Goal: Contribute content: Contribute content

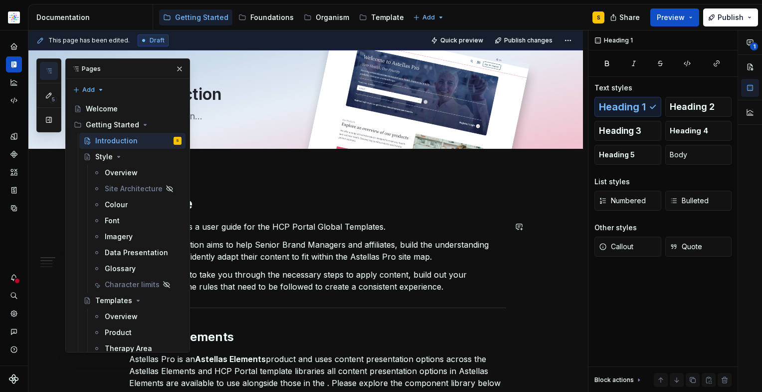
click at [281, 223] on p "Welcome! This is a user guide for the HCP Portal Global Templates." at bounding box center [317, 227] width 377 height 12
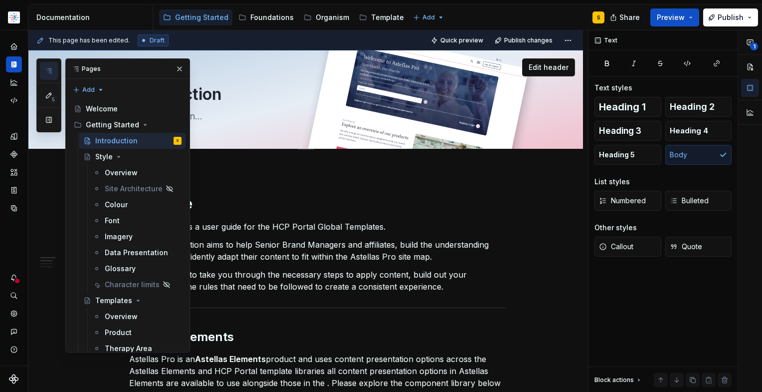
click at [177, 65] on button "button" at bounding box center [180, 69] width 14 height 14
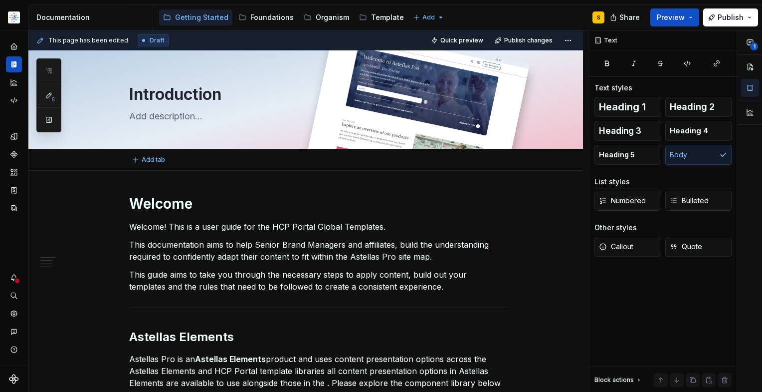
type textarea "*"
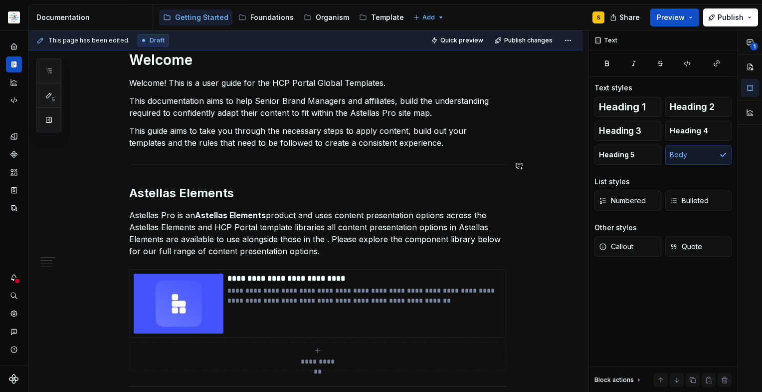
scroll to position [164, 0]
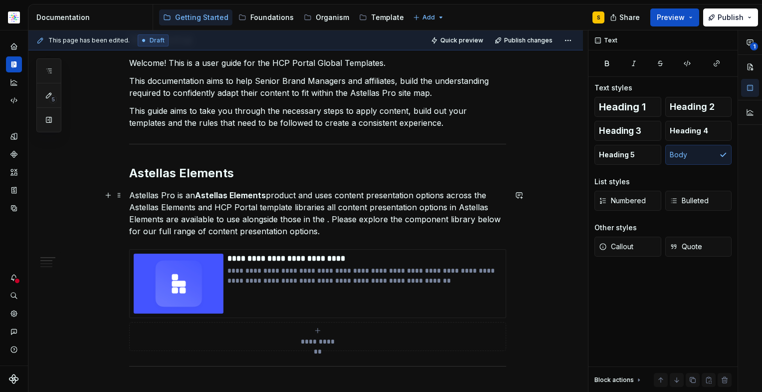
click at [269, 208] on p "Astellas Pro is an Astellas Elements product and uses content presentation opti…" at bounding box center [317, 213] width 377 height 48
click at [328, 221] on p "Astellas Pro is an Astellas Elements product and uses content presentation opti…" at bounding box center [317, 213] width 377 height 48
click at [290, 211] on p "Astellas Pro is an Astellas Elements product and uses content presentation opti…" at bounding box center [317, 213] width 377 height 48
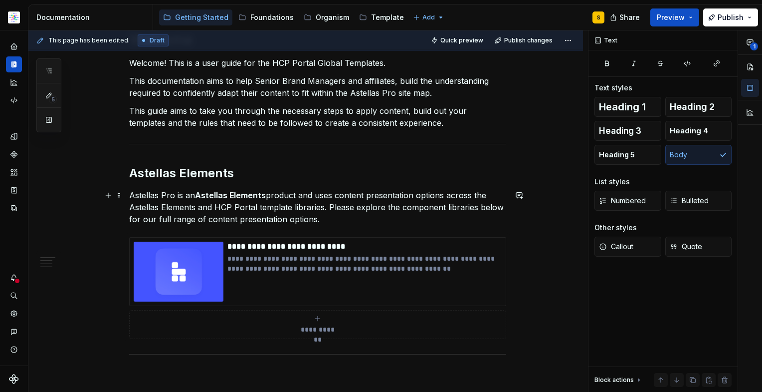
click at [336, 220] on p "Astellas Pro is an Astellas Elements product and uses content presentation opti…" at bounding box center [317, 207] width 377 height 36
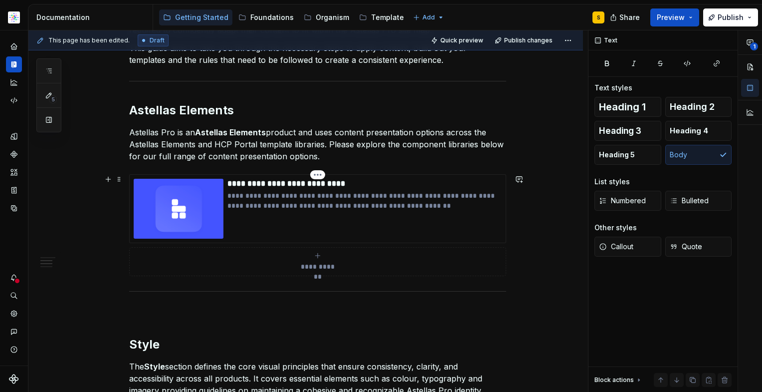
scroll to position [233, 0]
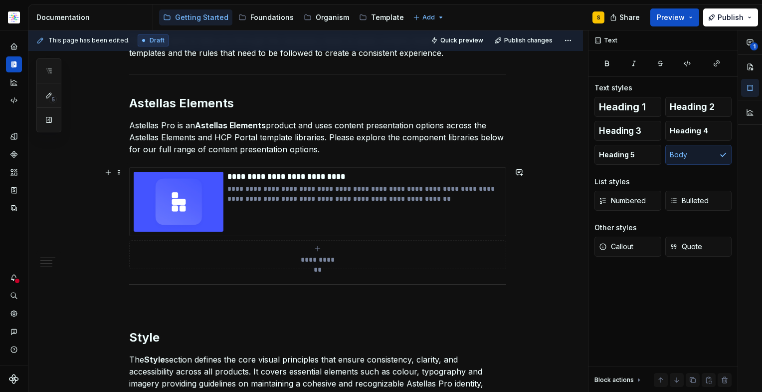
click at [314, 253] on div "**********" at bounding box center [318, 254] width 368 height 20
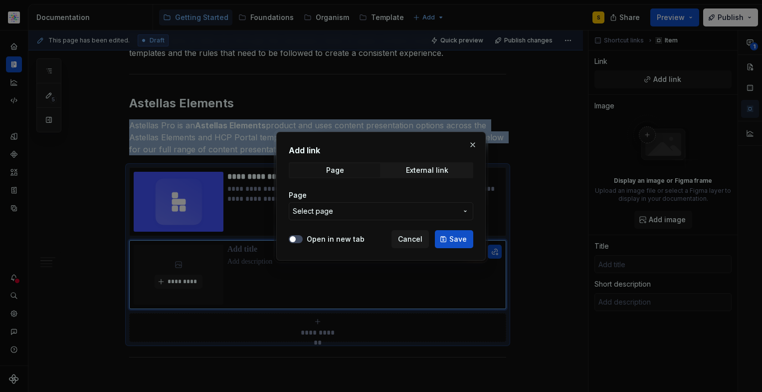
click at [401, 238] on span "Cancel" at bounding box center [410, 239] width 24 height 10
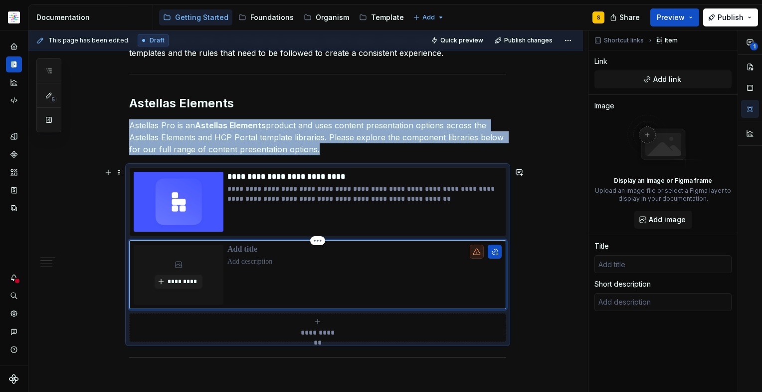
click at [444, 283] on div at bounding box center [364, 274] width 274 height 60
click at [422, 280] on div at bounding box center [364, 274] width 274 height 60
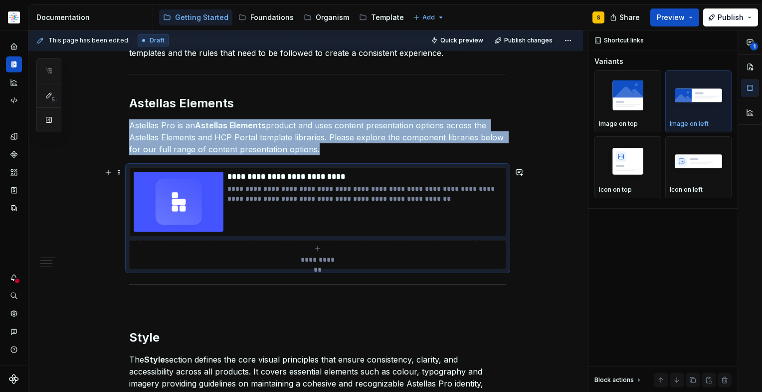
click at [417, 260] on div "**********" at bounding box center [318, 254] width 368 height 20
type textarea "*"
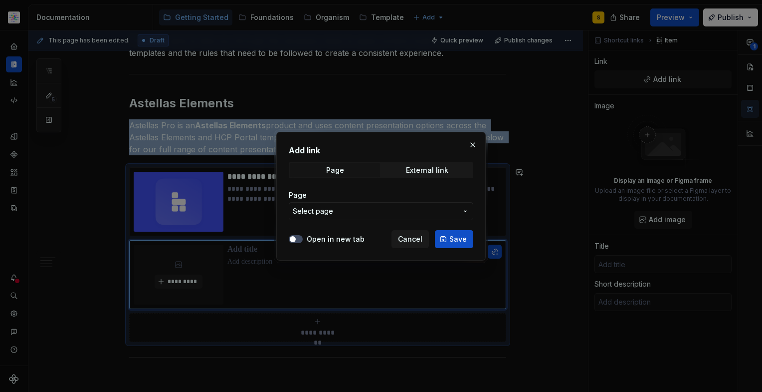
click at [465, 209] on icon "button" at bounding box center [465, 211] width 8 height 8
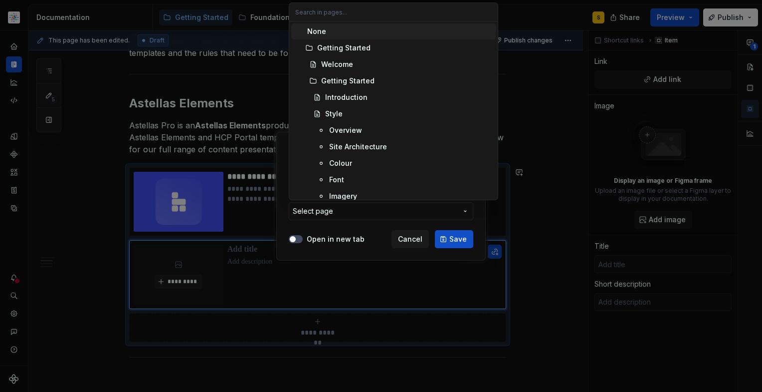
click at [409, 219] on div "Add link Page External link Page Select page Open in new tab Cancel Save" at bounding box center [381, 196] width 762 height 392
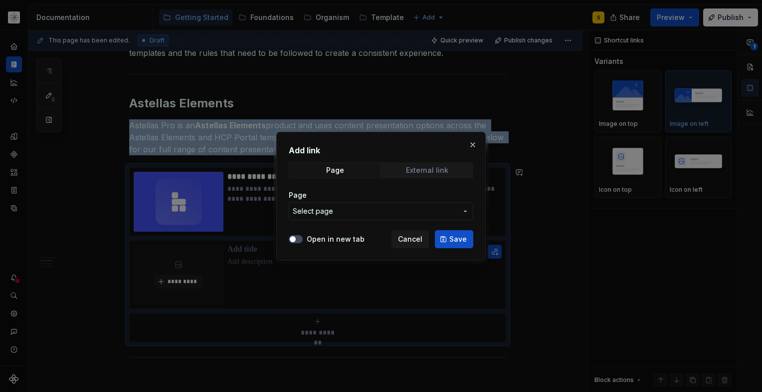
click at [436, 170] on div "External link" at bounding box center [427, 170] width 42 height 8
click at [370, 214] on input "URL" at bounding box center [381, 211] width 185 height 18
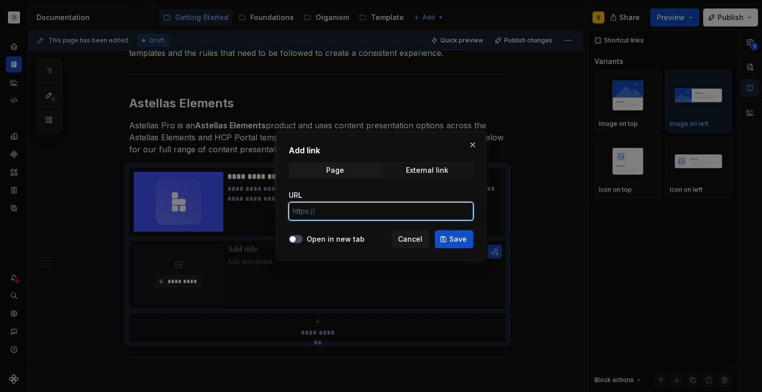
paste input "[URL][DOMAIN_NAME]"
type input "[URL][DOMAIN_NAME]"
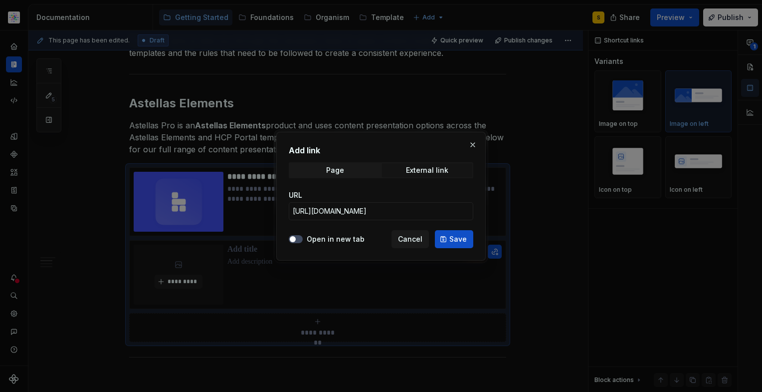
click at [461, 236] on span "Save" at bounding box center [457, 239] width 17 height 10
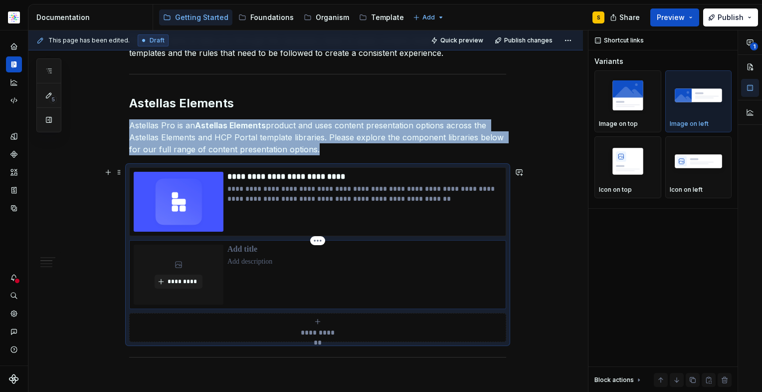
click at [342, 282] on div at bounding box center [364, 274] width 274 height 60
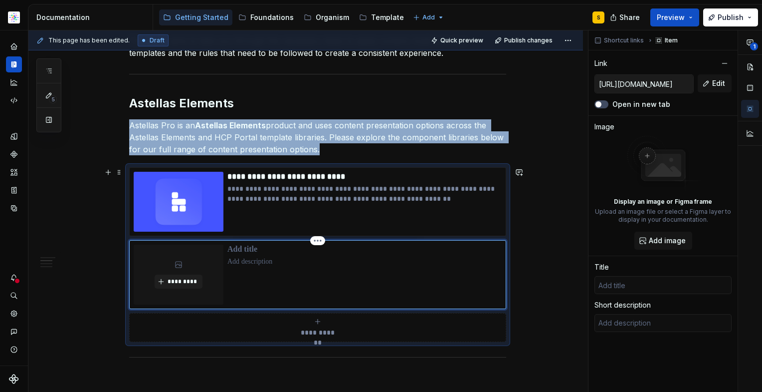
click at [279, 279] on div at bounding box center [364, 274] width 274 height 60
click at [461, 193] on p "**********" at bounding box center [364, 194] width 274 height 20
type textarea "*"
type input "[URL][DOMAIN_NAME]"
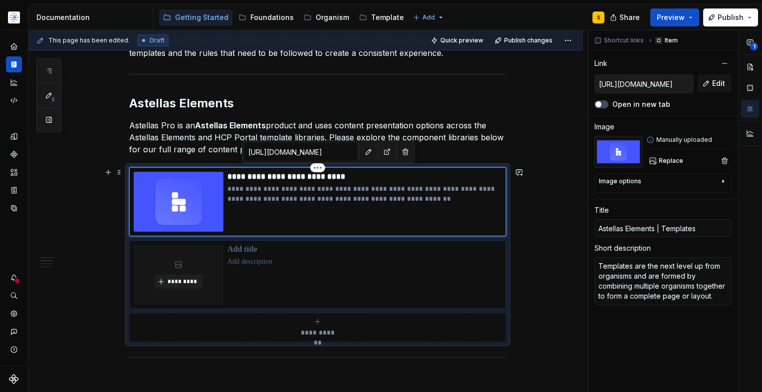
click at [361, 272] on div at bounding box center [364, 274] width 274 height 60
type textarea "*"
type input "[URL][DOMAIN_NAME]"
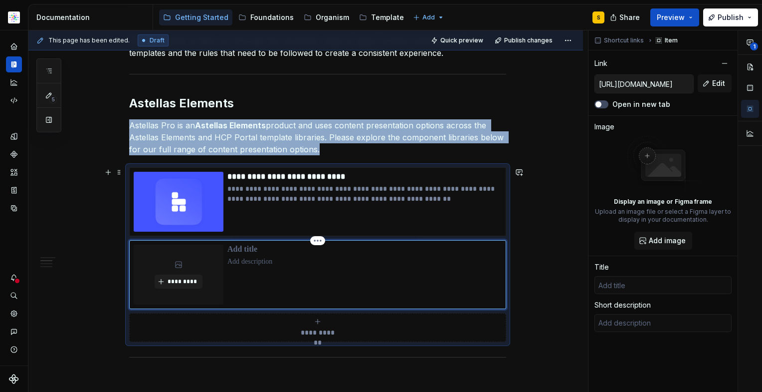
click at [250, 251] on p at bounding box center [364, 249] width 274 height 10
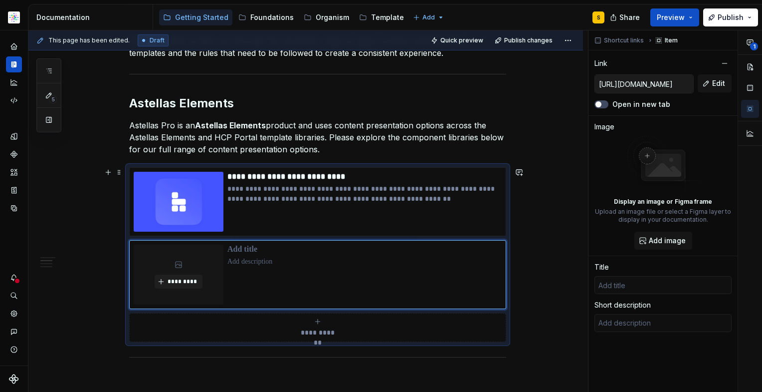
type textarea "*"
type input "H"
type textarea "*"
type input "HC"
type textarea "*"
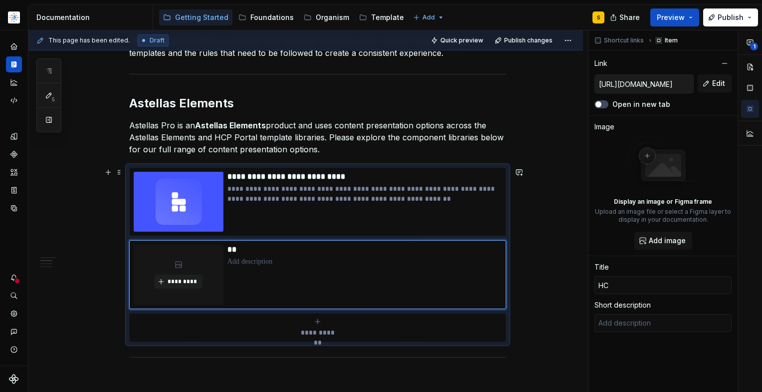
type input "HCP"
type textarea "*"
type input "HCP"
type textarea "*"
type input "HCP P"
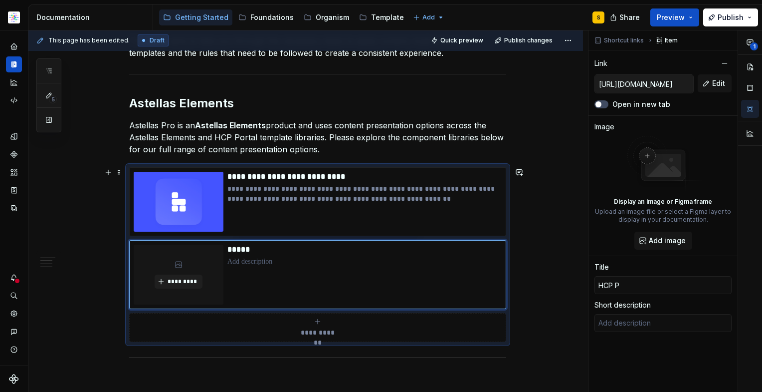
type textarea "*"
type input "HCP Po"
type textarea "*"
type input "HCP Por"
type textarea "*"
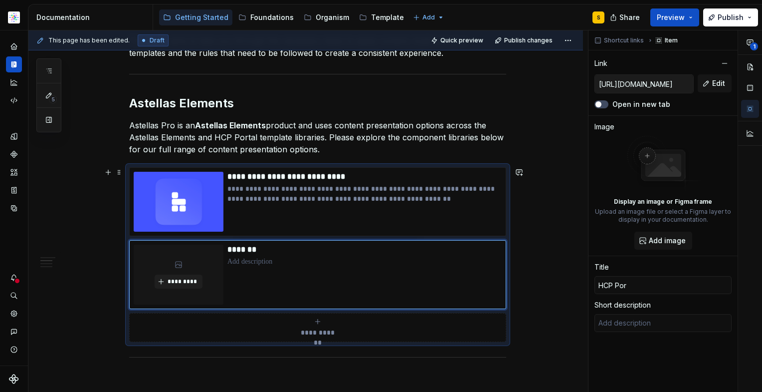
type input "HCP Port"
type textarea "*"
type input "HCP Porta"
type textarea "*"
type input "HCP Portal"
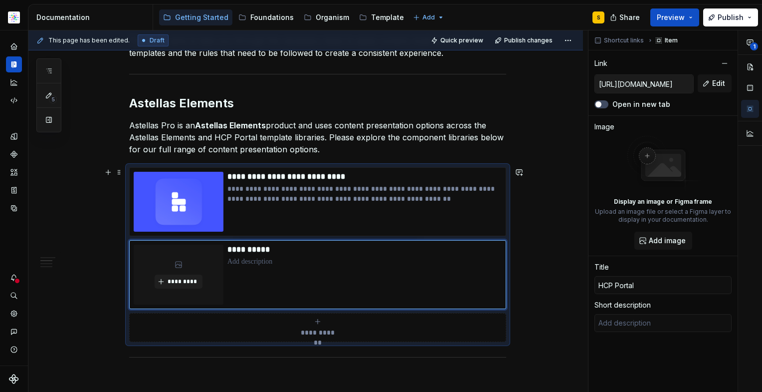
type textarea "*"
type input "HCP Portal"
type textarea "*"
type input "HCP Portal |"
type textarea "*"
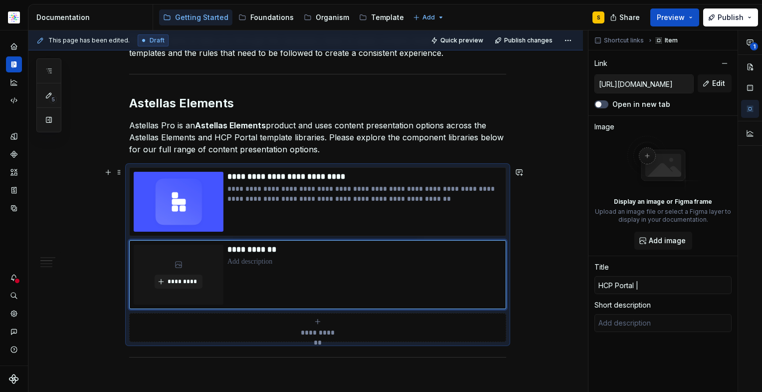
type input "HCP Portal |"
type textarea "*"
type input "HCP Portal | R"
type textarea "*"
type input "HCP Portal |"
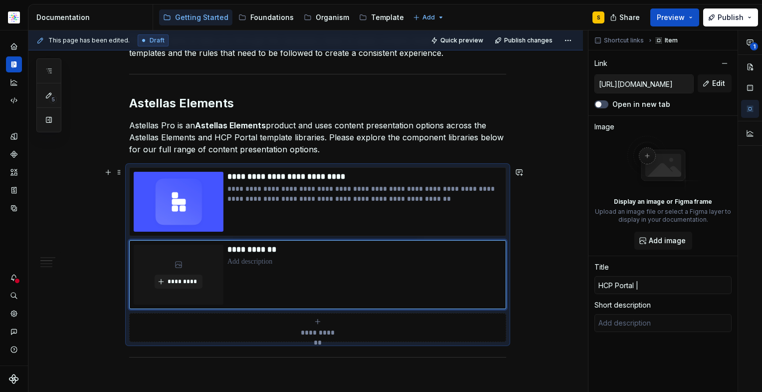
type textarea "*"
type input "HCP Portal | T"
type textarea "*"
type input "HCP Portal | Te"
type textarea "*"
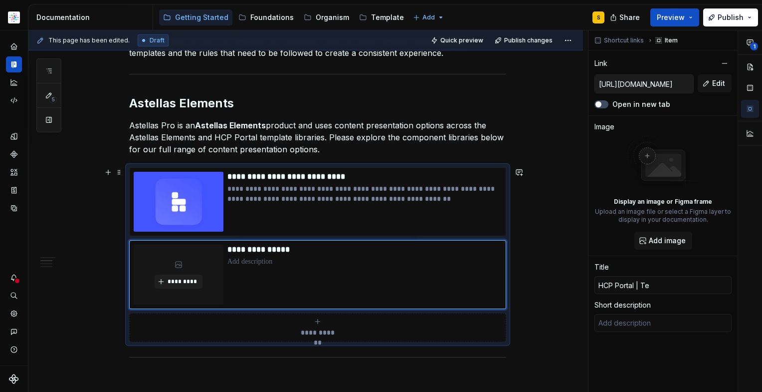
type input "HCP Portal | Tem"
type textarea "*"
type input "HCP Portal | Templ"
type textarea "*"
type input "HCP Portal | Templa"
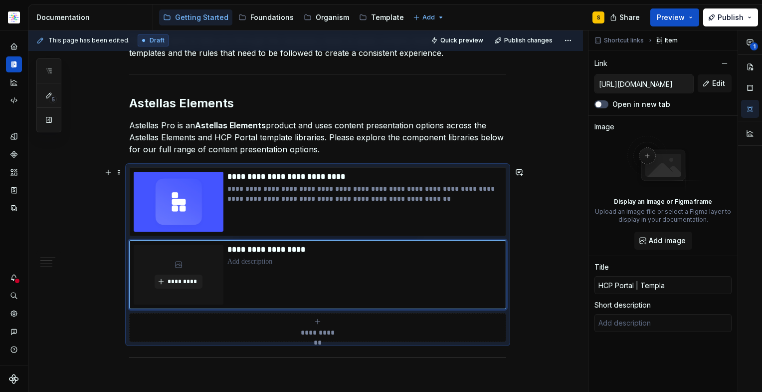
type textarea "*"
type input "HCP Portal | Templat"
type textarea "*"
type input "HCP Portal | Template"
type textarea "*"
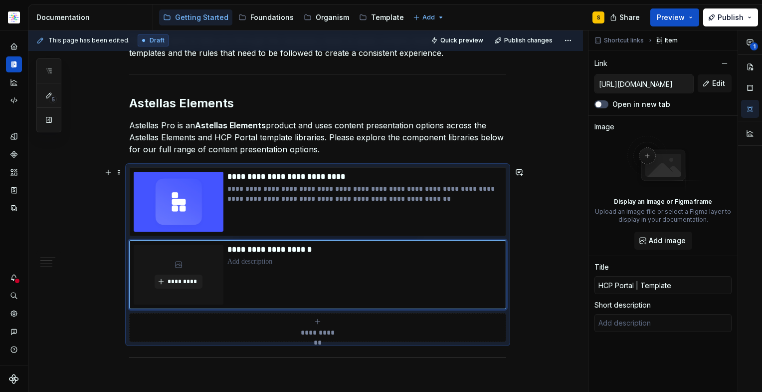
type input "HCP Portal | Templates"
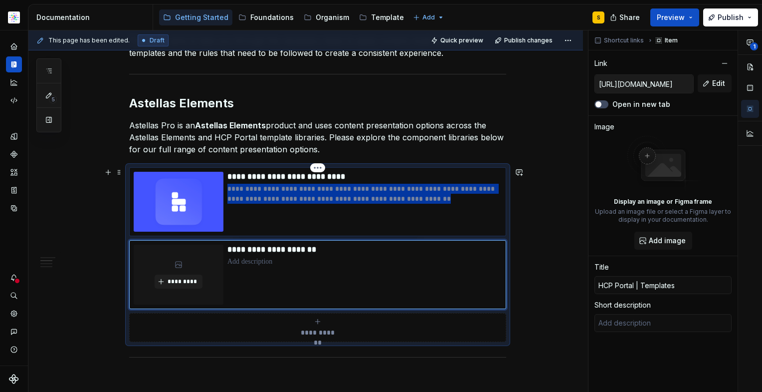
drag, startPoint x: 432, startPoint y: 200, endPoint x: 228, endPoint y: 193, distance: 204.2
click at [225, 192] on div "**********" at bounding box center [318, 202] width 368 height 60
type textarea "*"
type input "[URL][DOMAIN_NAME]"
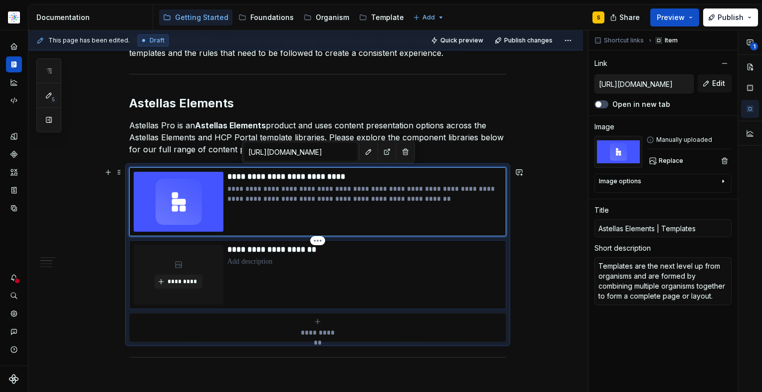
click at [257, 262] on p at bounding box center [364, 261] width 274 height 10
type textarea "*"
type input "[URL][DOMAIN_NAME]"
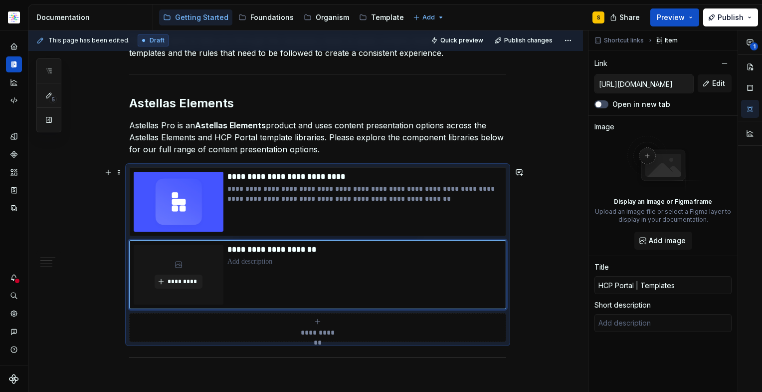
type textarea "*"
type textarea "A"
type textarea "*"
type textarea "An"
type textarea "*"
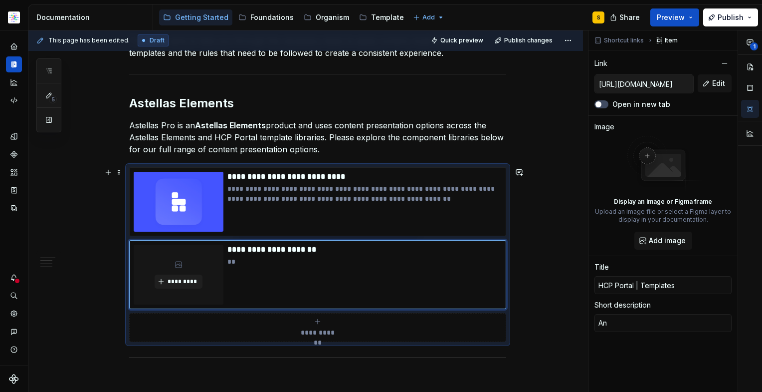
type textarea "An"
type textarea "*"
type textarea "An e"
type textarea "*"
type textarea "An ex"
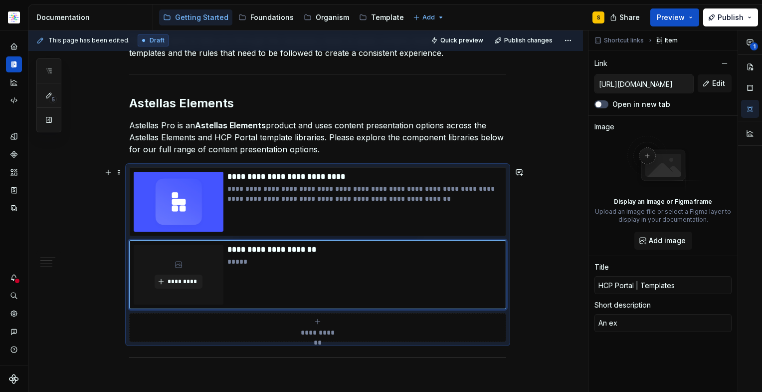
type textarea "*"
type textarea "An ext"
type textarea "*"
type textarea "An exte"
type textarea "*"
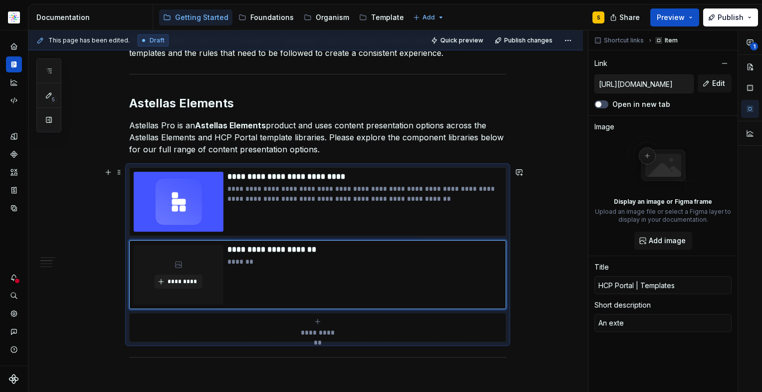
type textarea "An exten"
type textarea "*"
type textarea "An extens"
type textarea "*"
type textarea "An extensi"
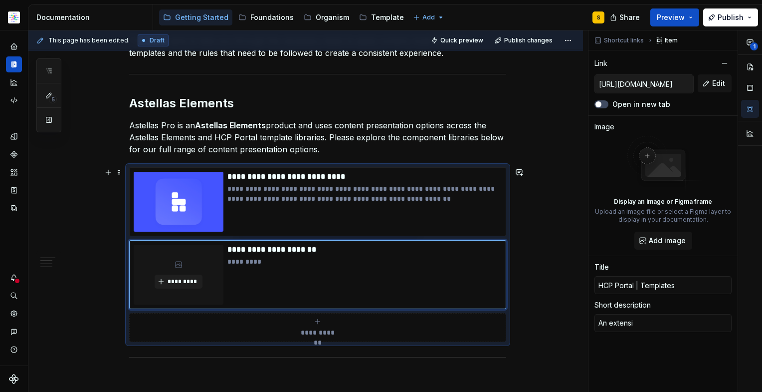
type textarea "*"
type textarea "An extensio"
type textarea "*"
type textarea "An extension"
type textarea "*"
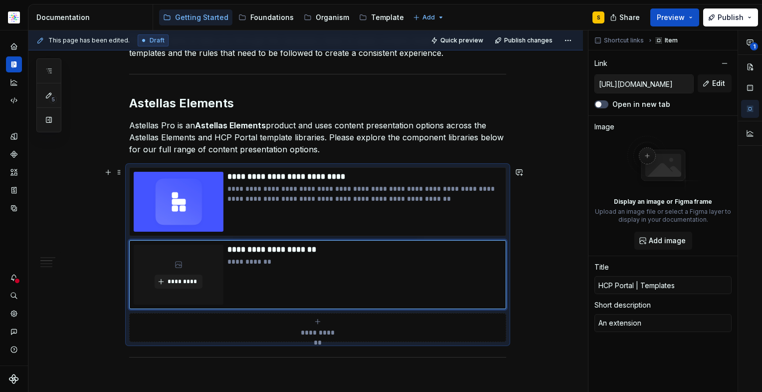
type textarea "An extension"
type textarea "*"
type textarea "An extension t"
type textarea "*"
type textarea "An extension to"
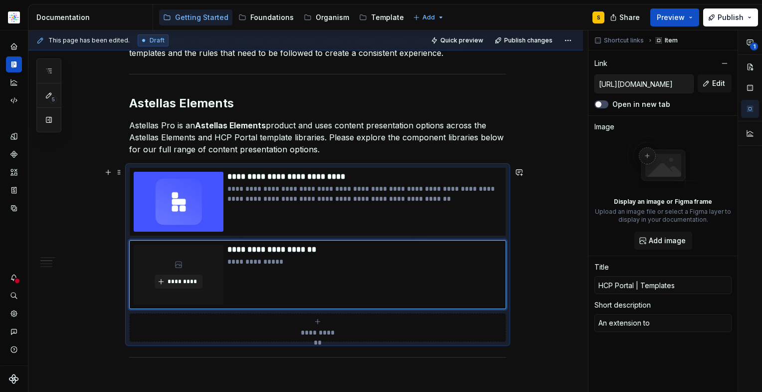
type textarea "*"
type textarea "An extension to"
type textarea "*"
type textarea "An extension to t"
type textarea "*"
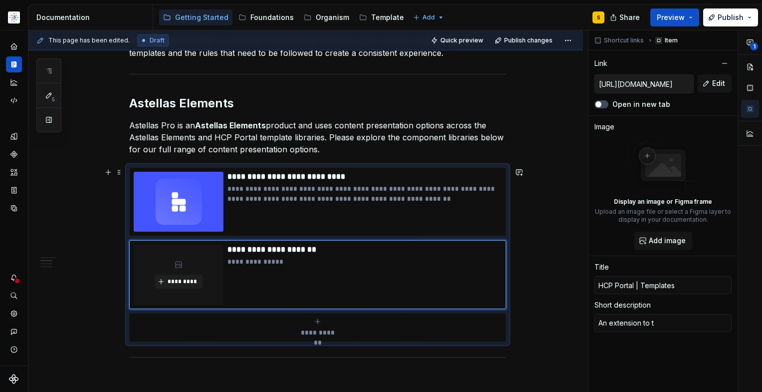
type textarea "An extension to th"
type textarea "*"
type textarea "An extension to the"
type textarea "*"
type textarea "An extension to the"
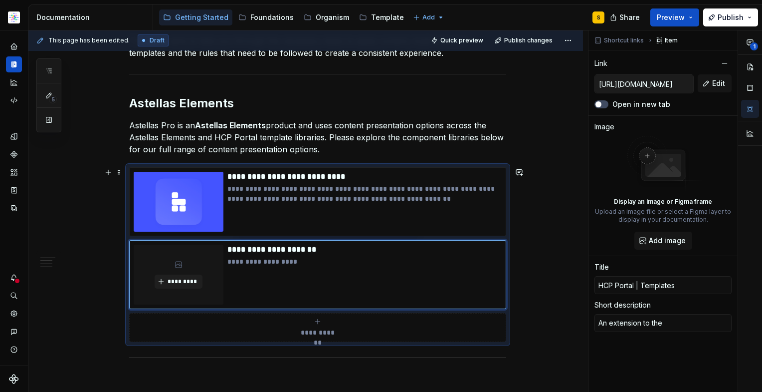
type textarea "*"
type textarea "An extension to the A"
type textarea "*"
type textarea "An extension to the AS"
type textarea "*"
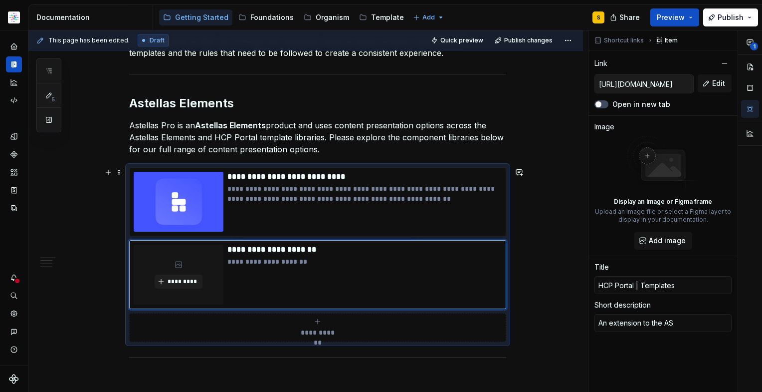
type textarea "An extension to the ASt"
type textarea "*"
type textarea "An extension to the ASte"
type textarea "*"
type textarea "An extension to the AStel"
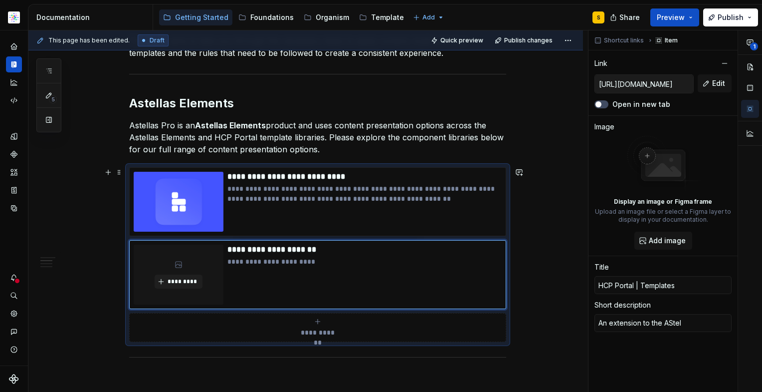
type textarea "*"
type textarea "An extension to the AStell"
type textarea "*"
type textarea "An extension to the AStella"
type textarea "*"
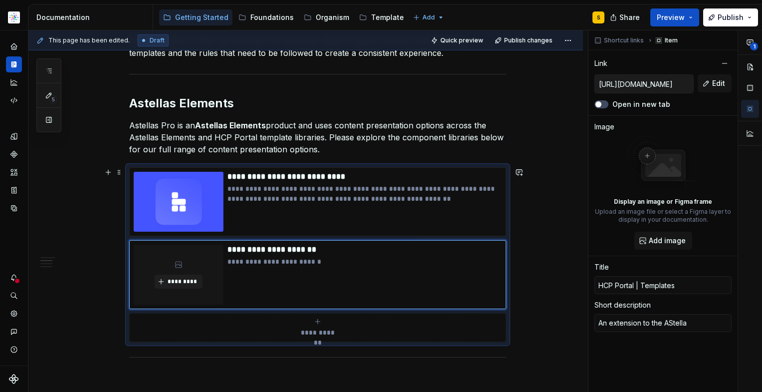
type textarea "An extension to the AStellas"
type textarea "*"
type textarea "An extension to the AStellas"
type textarea "*"
type textarea "An extension to the AStellas E"
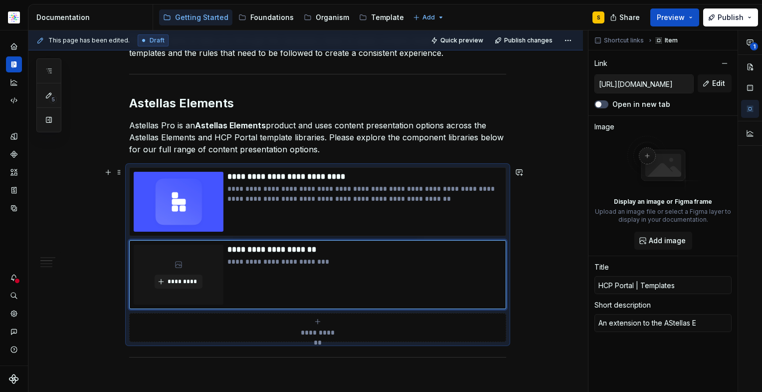
type textarea "*"
type textarea "An extension to the AStellas El"
type textarea "*"
type textarea "An extension to the AStellas Ele"
type textarea "*"
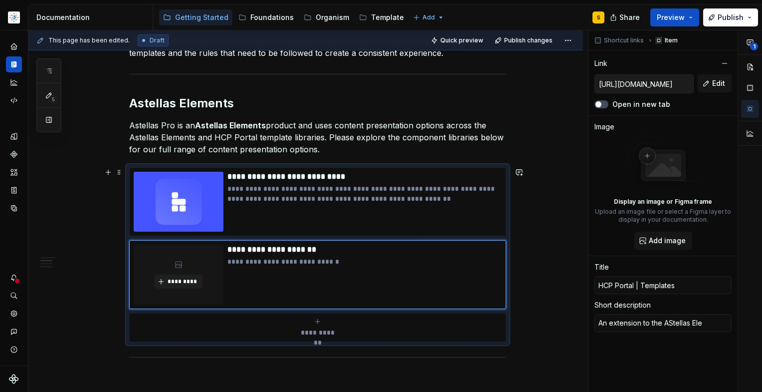
type textarea "An extension to the AStellas Elel"
type textarea "*"
type textarea "An extension to the AStellas Ele"
type textarea "*"
type textarea "An extension to the Atellas Ele"
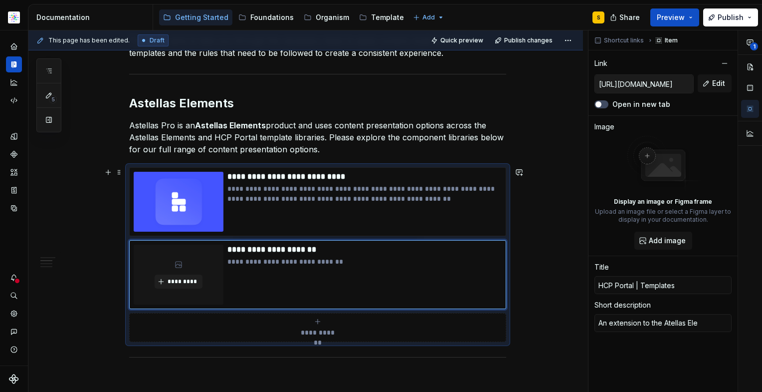
type textarea "*"
type textarea "An extension to the Astellas Ele"
type textarea "*"
type textarea "An extension to the Astellas Elem"
type textarea "*"
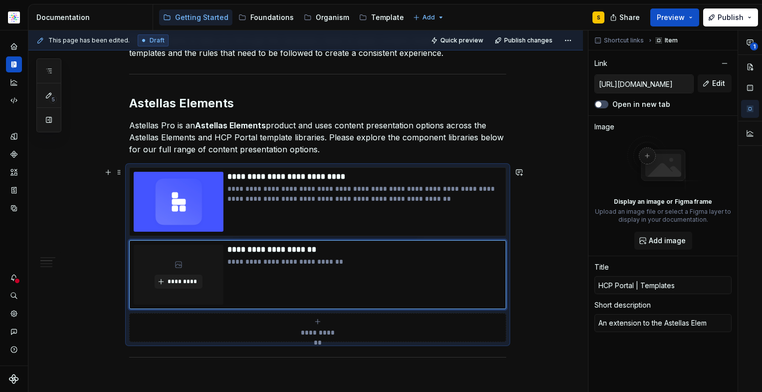
type textarea "An extension to the Astellas Eleme"
type textarea "*"
type textarea "An extension to the Astellas Elemen"
type textarea "*"
type textarea "An extension to the Astellas Element"
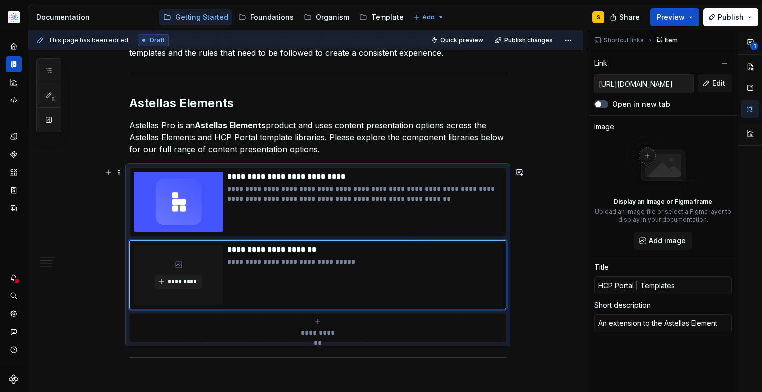
type textarea "*"
type textarea "An extension to the Astellas Elements"
type textarea "*"
type textarea "An extension to the Astellas Elements"
type textarea "*"
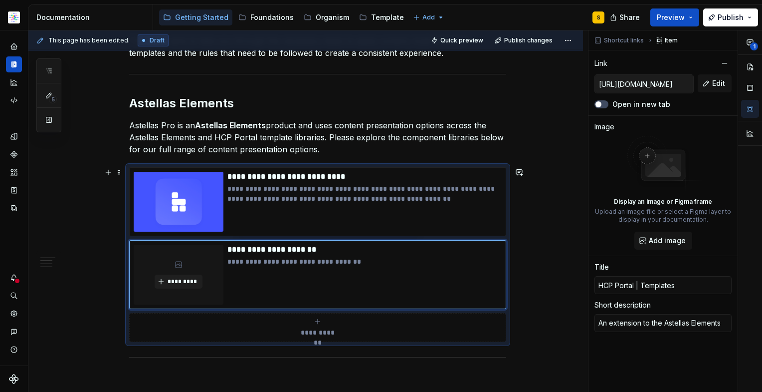
type textarea "An extension to the Astellas Elements l"
type textarea "*"
type textarea "An extension to the Astellas Elements li"
type textarea "*"
type textarea "An extension to the Astellas Elements lib"
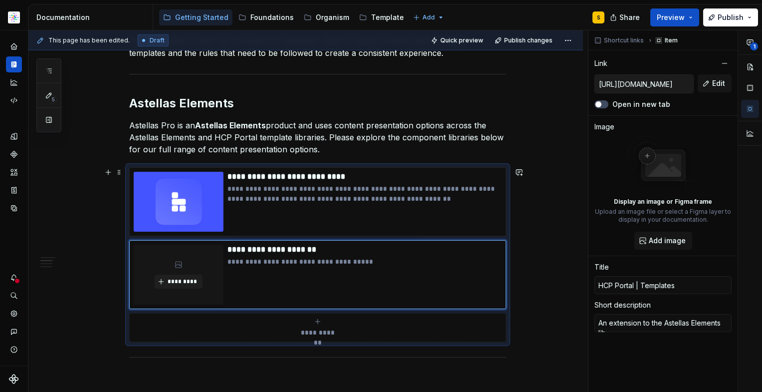
type textarea "*"
type textarea "An extension to the Astellas Elements libr"
type textarea "*"
type textarea "An extension to the Astellas Elements libra"
type textarea "*"
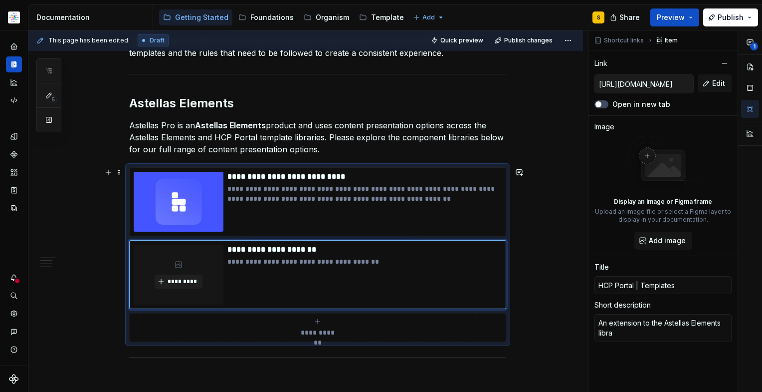
type textarea "An extension to the Astellas Elements librar"
type textarea "*"
type textarea "An extension to the Astellas Elements library"
type textarea "*"
type textarea "An extension to the Astellas Elements library,"
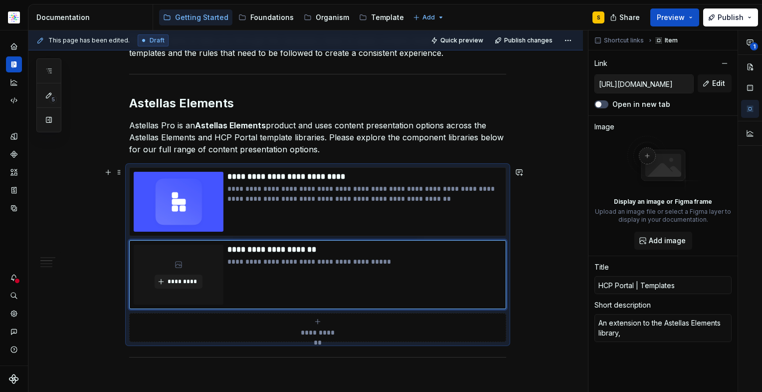
type textarea "*"
type textarea "An extension to the Astellas Elements library,"
type textarea "*"
type textarea "An extension to the Astellas Elements library, a"
type textarea "*"
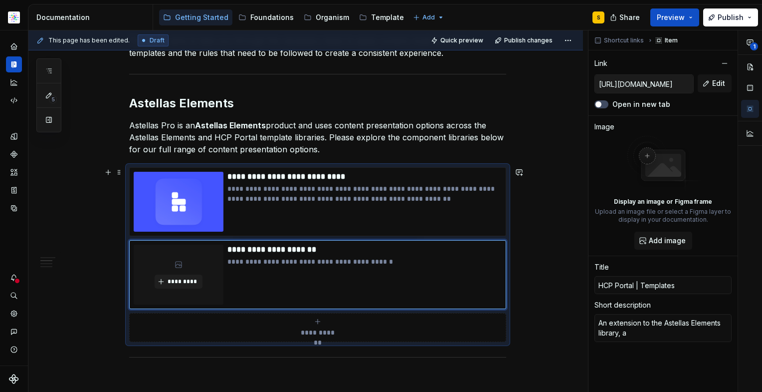
type textarea "An extension to the Astellas Elements library, as"
type textarea "*"
type textarea "An extension to the Astellas Elements library, a"
type textarea "*"
type textarea "An extension to the Astellas Elements library, ad"
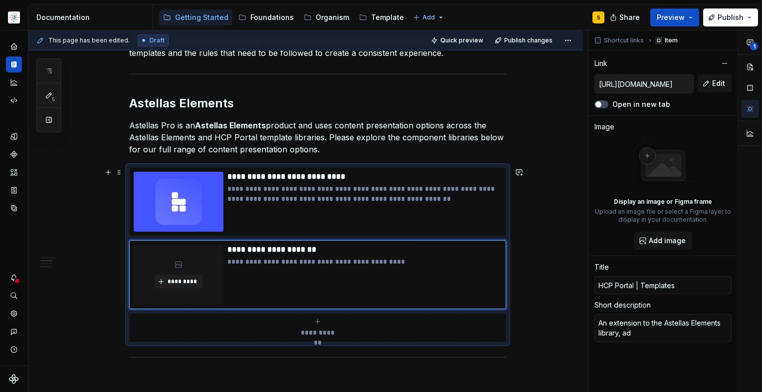
type textarea "*"
type textarea "An extension to the Astellas Elements library, add"
type textarea "*"
type textarea "An extension to the Astellas Elements library, addi"
type textarea "*"
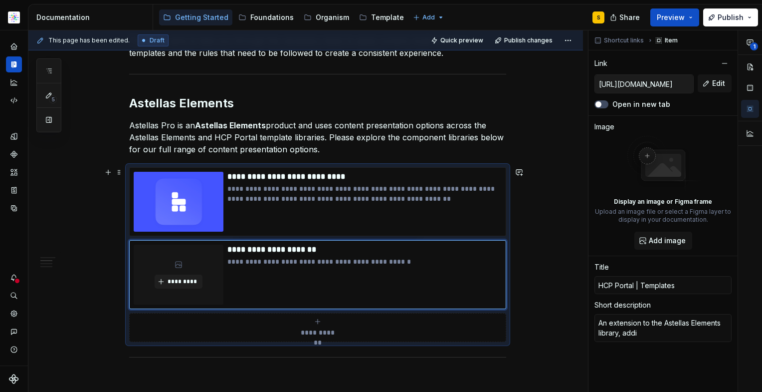
type textarea "An extension to the Astellas Elements library, addin"
type textarea "*"
type textarea "An extension to the Astellas Elements library, adding"
type textarea "*"
type textarea "An extension to the Astellas Elements library, adding"
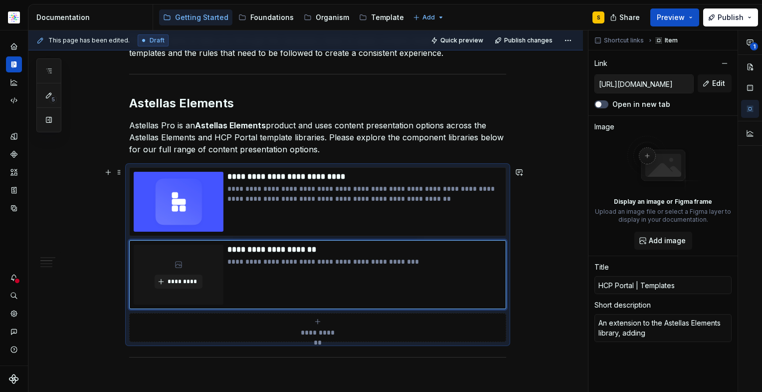
type textarea "*"
type textarea "An extension to the Astellas Elements library adding"
type textarea "*"
type textarea "An extension to the Astellas Elements library adding e"
type textarea "*"
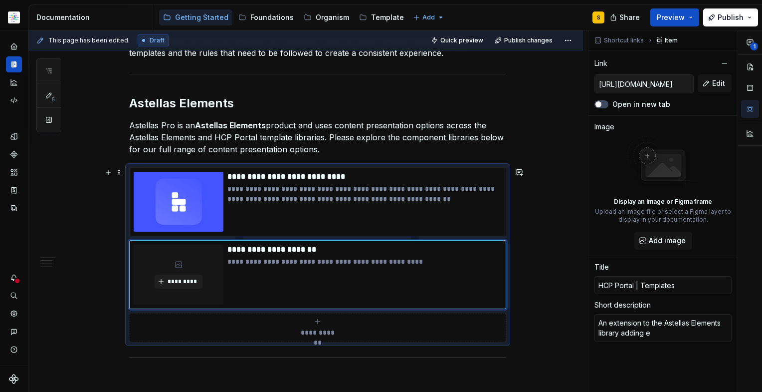
type textarea "An extension to the Astellas Elements library adding ex"
type textarea "*"
type textarea "An extension to the Astellas Elements library adding ext"
type textarea "*"
type textarea "An extension to the Astellas Elements library adding extr"
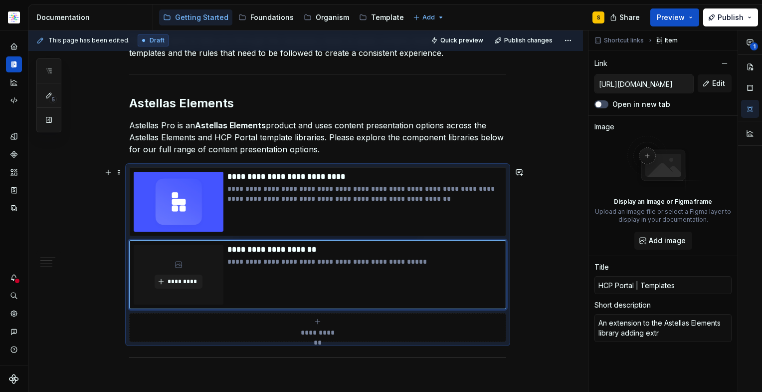
type textarea "*"
type textarea "An extension to the Astellas Elements library adding extra"
type textarea "*"
type textarea "An extension to the Astellas Elements library adding extra"
type textarea "*"
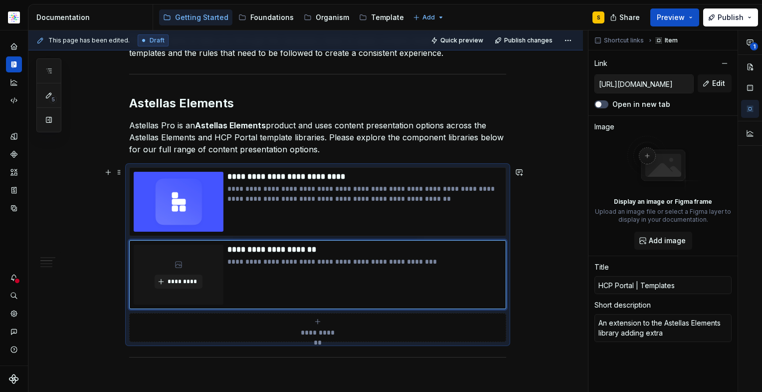
type textarea "An extension to the Astellas Elements library adding extra f"
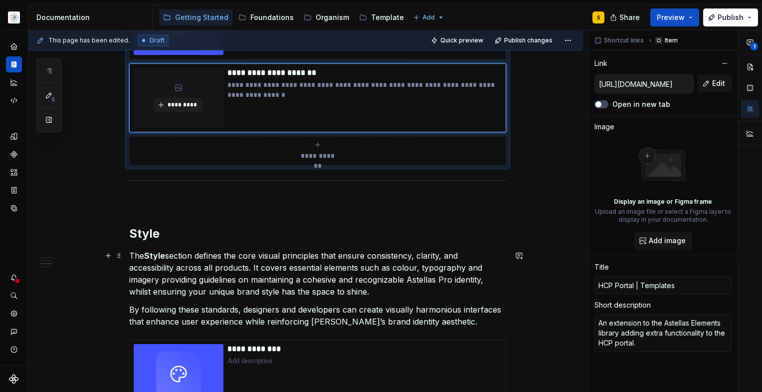
scroll to position [419, 0]
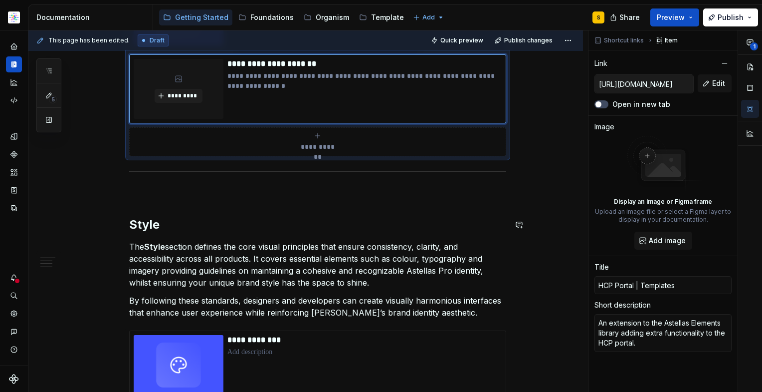
click at [210, 199] on div "**********" at bounding box center [317, 295] width 377 height 1038
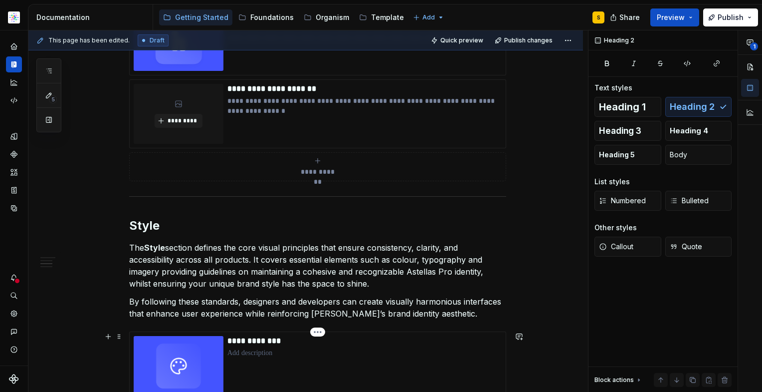
scroll to position [387, 0]
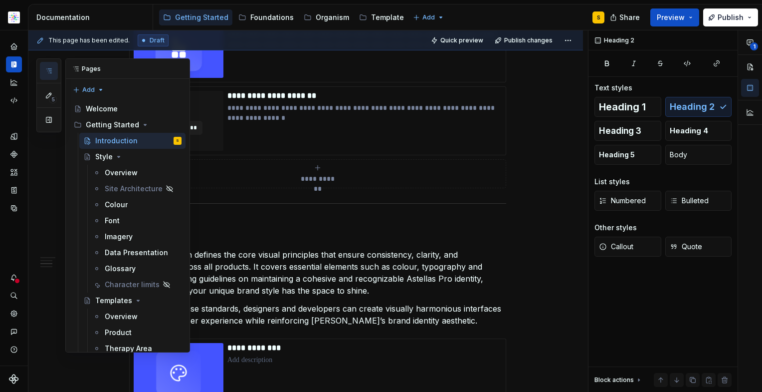
click at [48, 68] on icon "button" at bounding box center [49, 71] width 8 height 8
click at [529, 195] on div "**********" at bounding box center [305, 367] width 555 height 1168
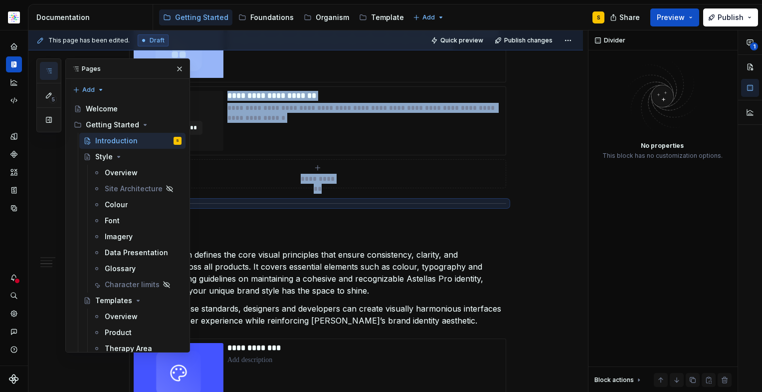
click at [275, 200] on div at bounding box center [317, 203] width 377 height 6
click at [274, 236] on h2 "Style" at bounding box center [317, 232] width 377 height 16
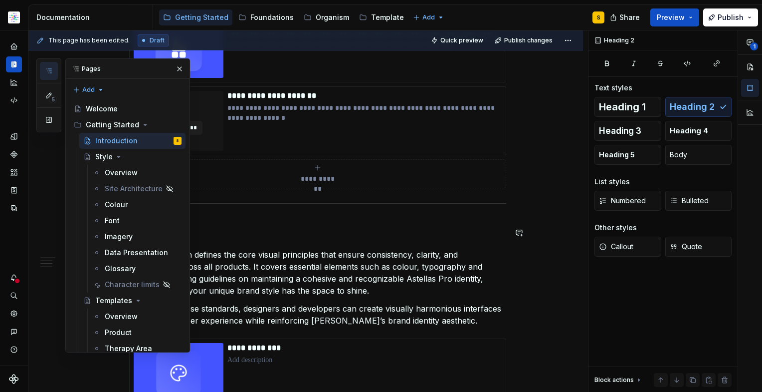
click at [272, 230] on h2 "Style" at bounding box center [317, 232] width 377 height 16
click at [273, 280] on p "The Style section defines the core visual principles that ensure consistency, c…" at bounding box center [317, 272] width 377 height 48
drag, startPoint x: 177, startPoint y: 67, endPoint x: 177, endPoint y: 73, distance: 6.0
click at [177, 67] on button "button" at bounding box center [180, 69] width 14 height 14
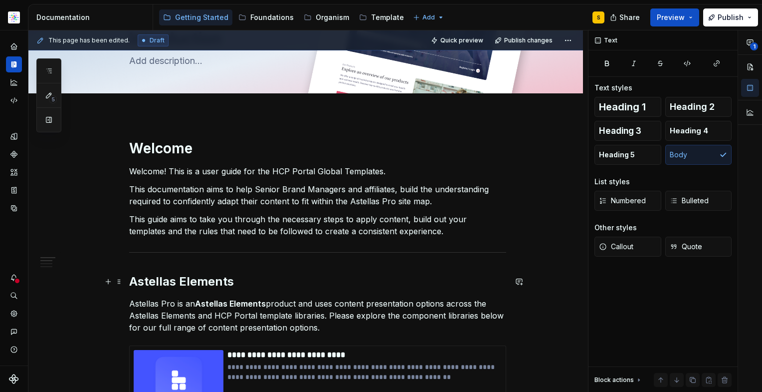
scroll to position [0, 0]
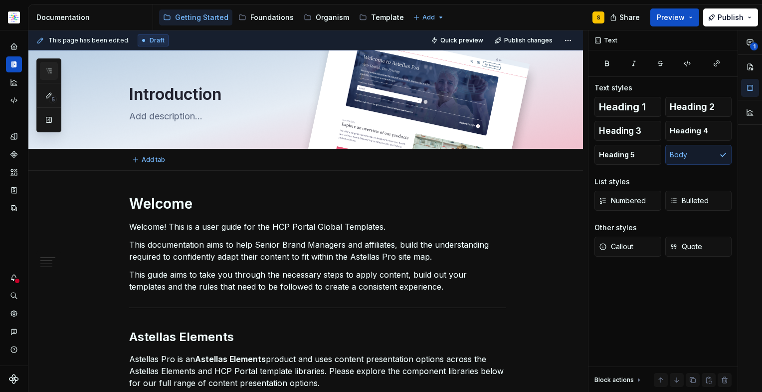
click at [49, 69] on icon "button" at bounding box center [49, 71] width 8 height 8
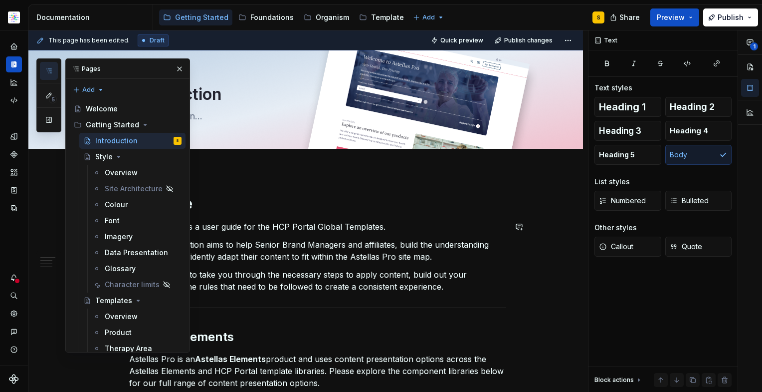
click at [474, 229] on p "Welcome! This is a user guide for the HCP Portal Global Templates." at bounding box center [317, 227] width 377 height 12
click at [173, 67] on button "button" at bounding box center [180, 69] width 14 height 14
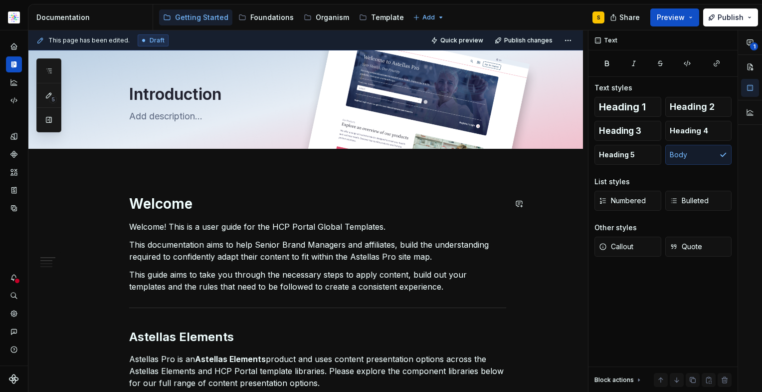
click at [410, 282] on p "This guide aims to take you through the necessary steps to apply content, build…" at bounding box center [317, 280] width 377 height 24
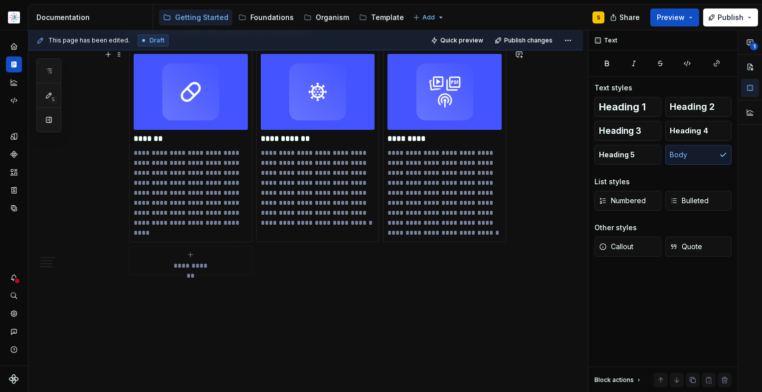
scroll to position [946, 0]
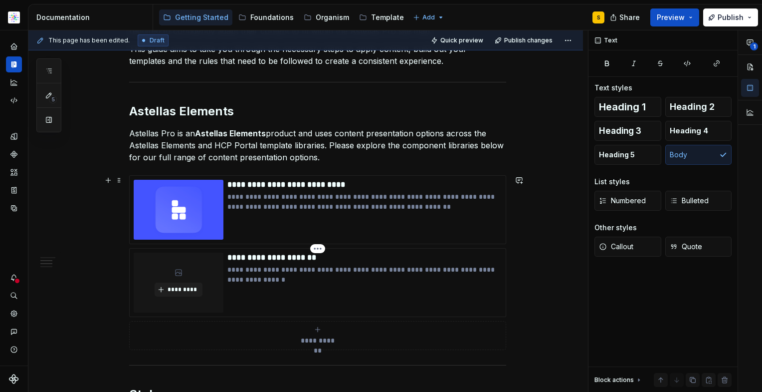
scroll to position [261, 0]
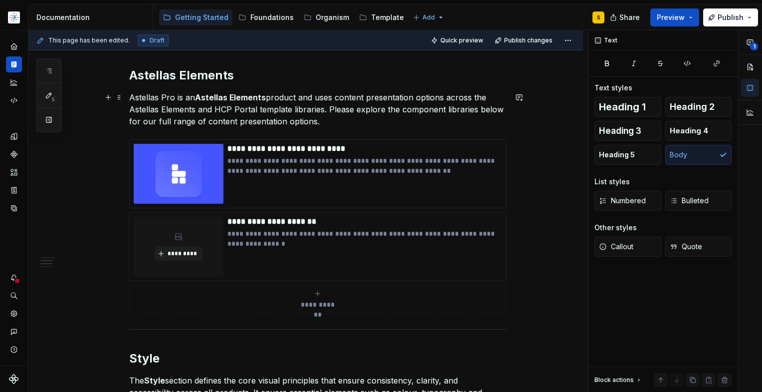
click at [336, 120] on p "Astellas Pro is an Astellas Elements product and uses content presentation opti…" at bounding box center [317, 109] width 377 height 36
click at [110, 143] on button "button" at bounding box center [108, 144] width 14 height 14
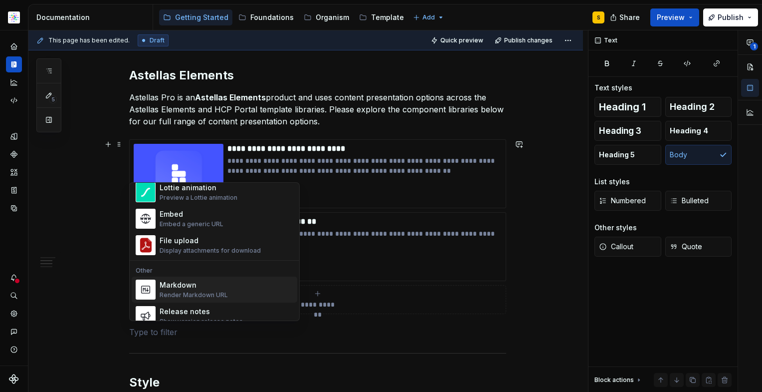
scroll to position [577, 0]
click at [226, 217] on div "Embed Embed a generic URL" at bounding box center [227, 218] width 134 height 20
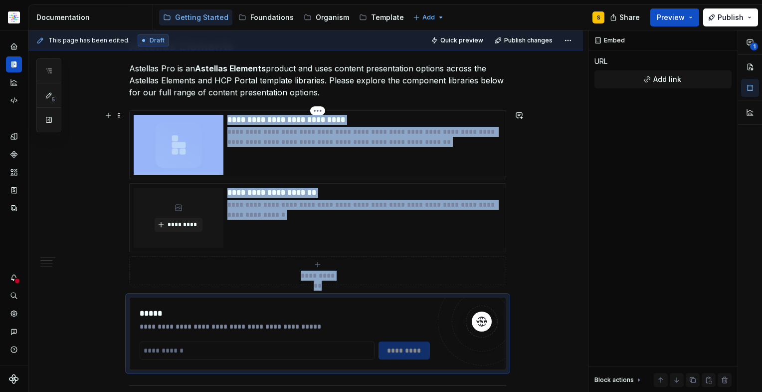
scroll to position [365, 0]
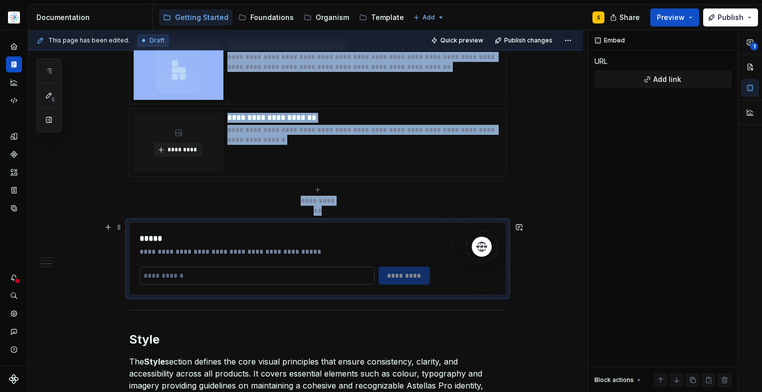
click at [182, 275] on input "text" at bounding box center [257, 275] width 235 height 18
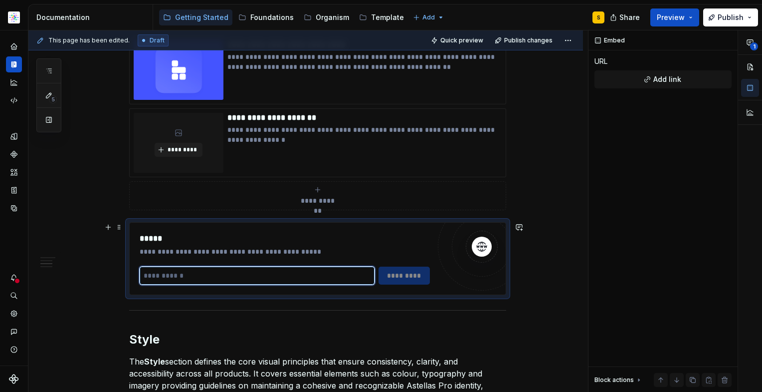
paste input "**********"
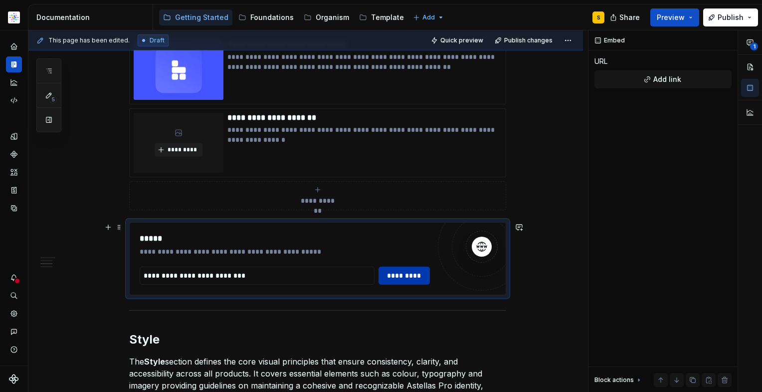
click at [401, 278] on span "*********" at bounding box center [404, 275] width 39 height 10
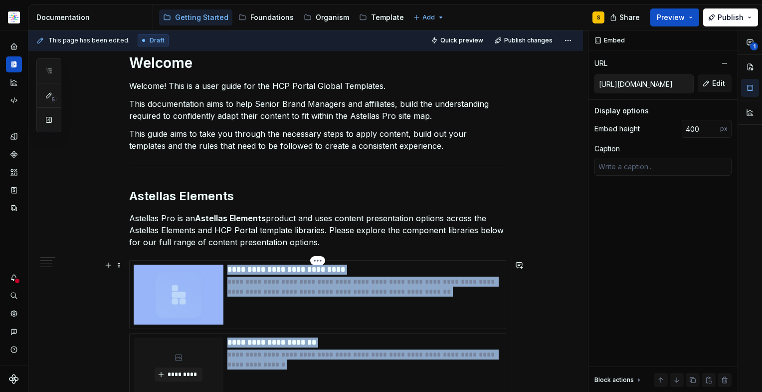
scroll to position [255, 0]
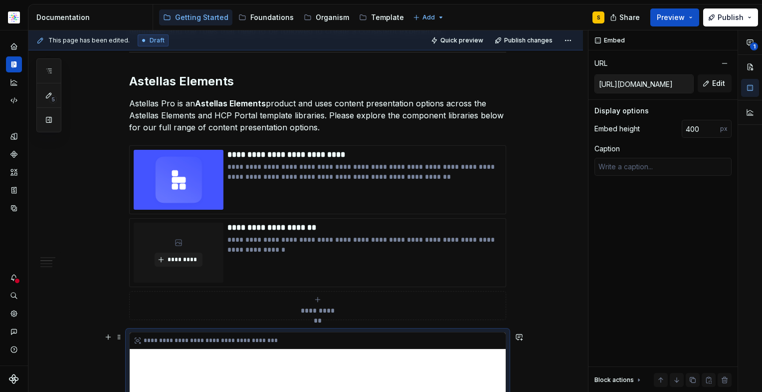
click at [135, 342] on icon at bounding box center [138, 340] width 8 height 8
drag, startPoint x: 140, startPoint y: 364, endPoint x: 134, endPoint y: 361, distance: 6.9
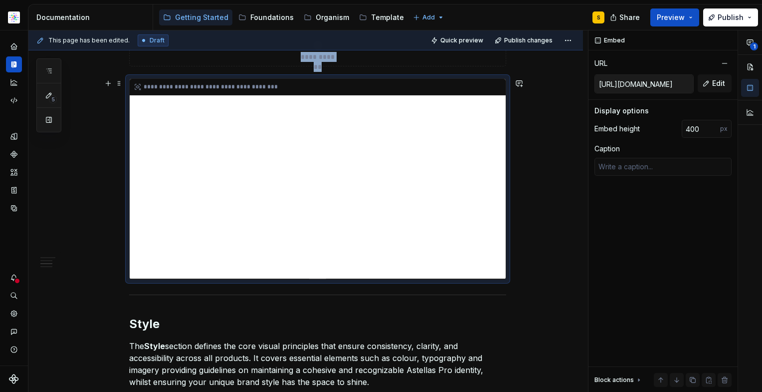
click at [363, 226] on div "**********" at bounding box center [318, 179] width 376 height 200
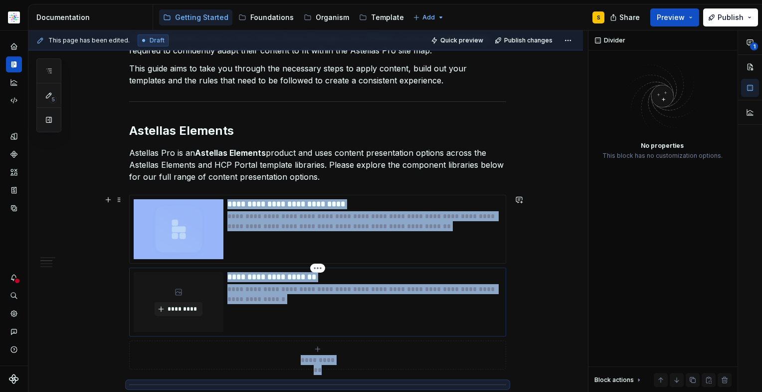
scroll to position [58, 0]
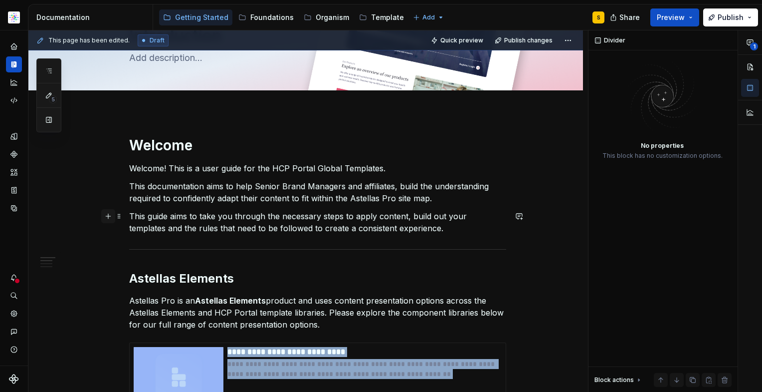
click at [107, 215] on button "button" at bounding box center [108, 216] width 14 height 14
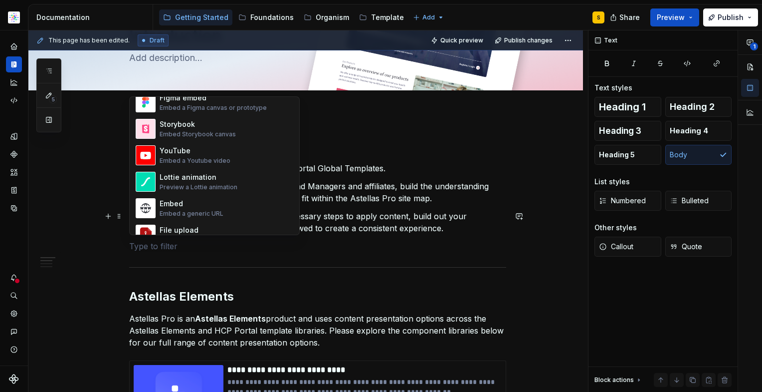
scroll to position [505, 0]
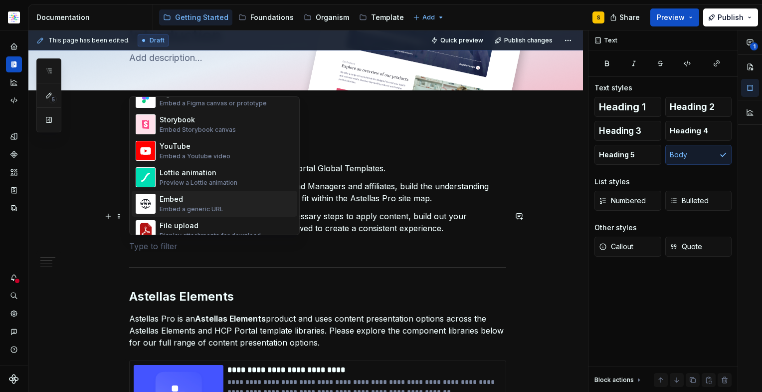
click at [169, 206] on div "Embed a generic URL" at bounding box center [192, 209] width 64 height 8
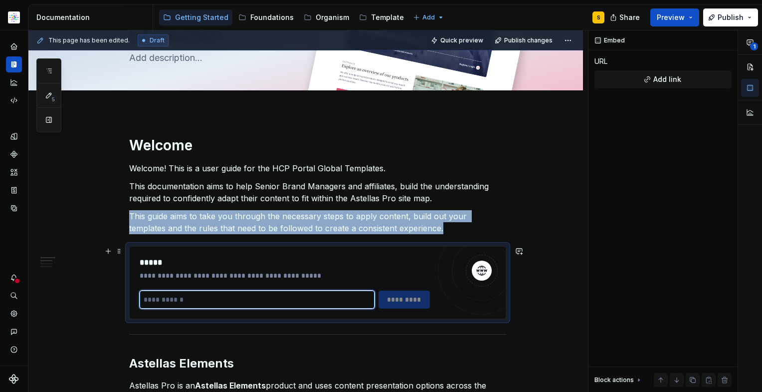
click at [205, 299] on input "text" at bounding box center [257, 299] width 235 height 18
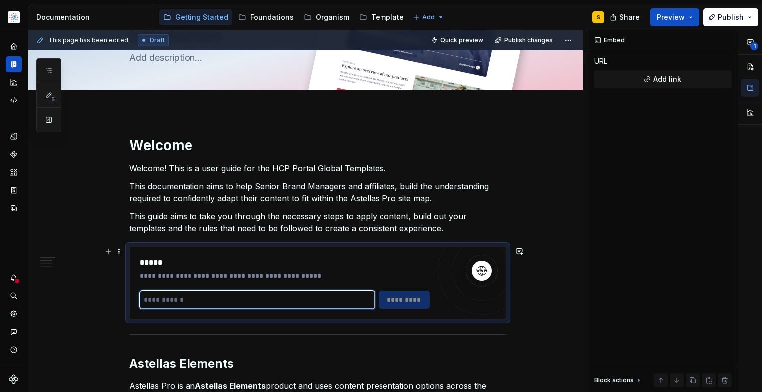
paste input "**********"
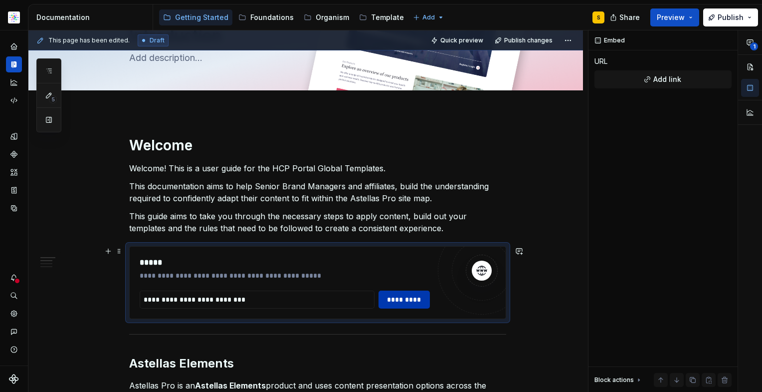
click at [405, 298] on span "*********" at bounding box center [404, 299] width 39 height 10
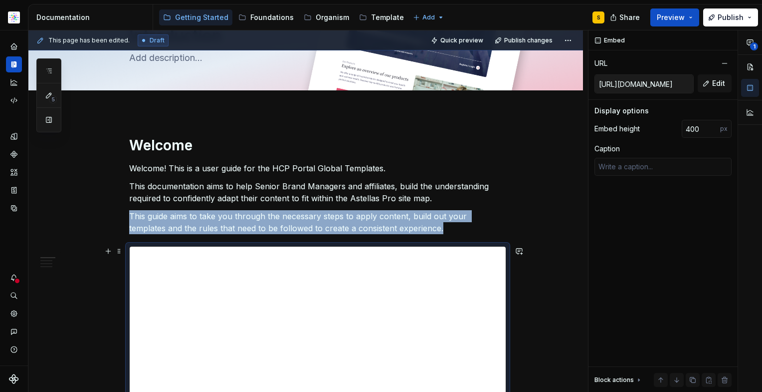
scroll to position [113, 0]
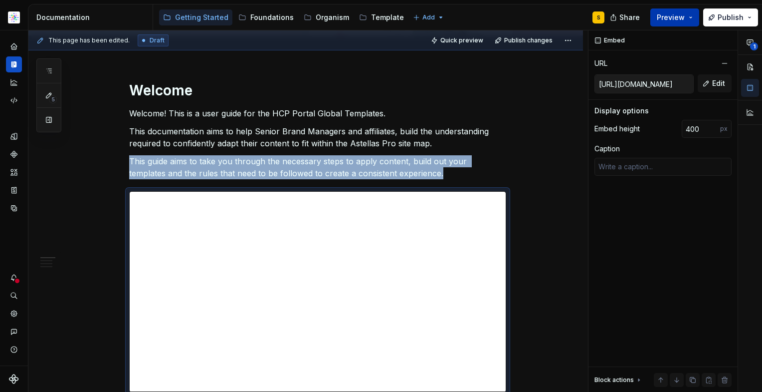
click at [693, 17] on button "Preview" at bounding box center [675, 17] width 49 height 18
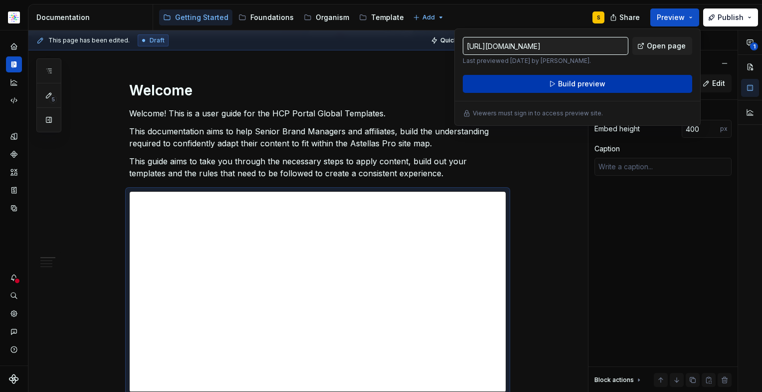
click at [607, 82] on button "Build preview" at bounding box center [577, 84] width 229 height 18
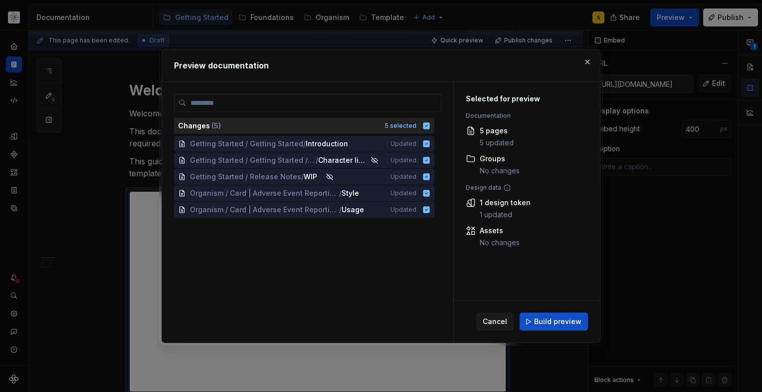
click at [426, 123] on icon at bounding box center [427, 125] width 6 height 6
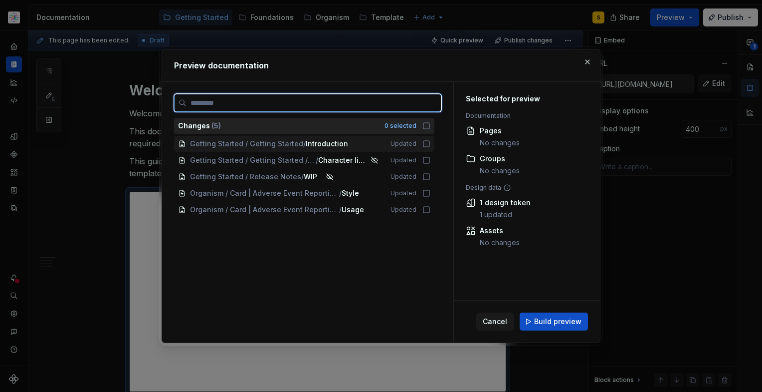
click at [428, 144] on icon at bounding box center [427, 144] width 8 height 8
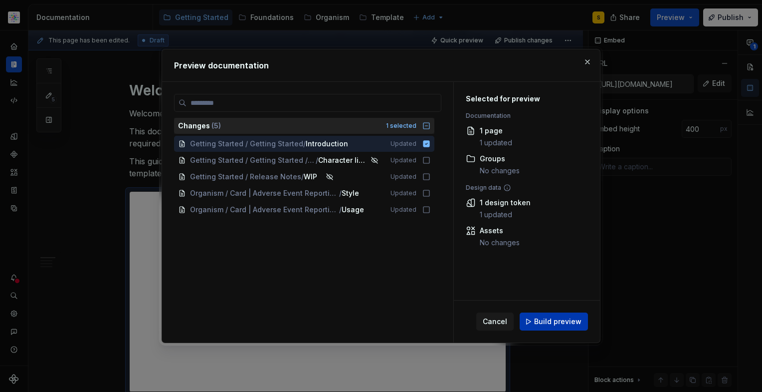
click at [560, 320] on span "Build preview" at bounding box center [557, 321] width 47 height 10
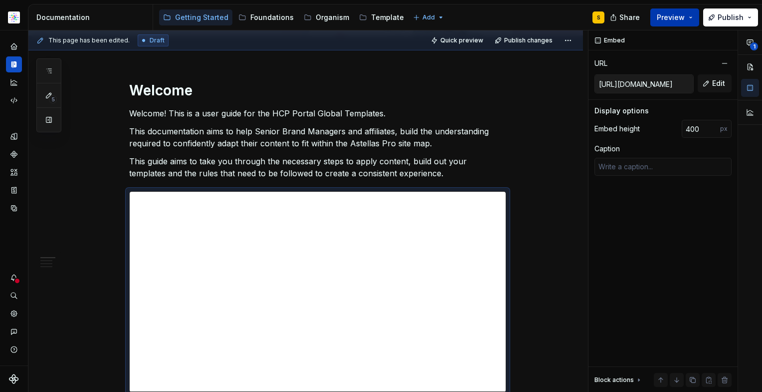
click at [693, 16] on button "Preview" at bounding box center [675, 17] width 49 height 18
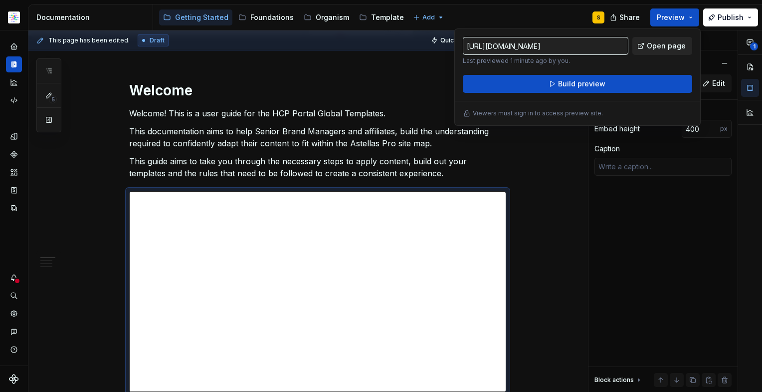
click at [667, 47] on span "Open page" at bounding box center [666, 46] width 39 height 10
click at [692, 20] on button "Preview" at bounding box center [675, 17] width 49 height 18
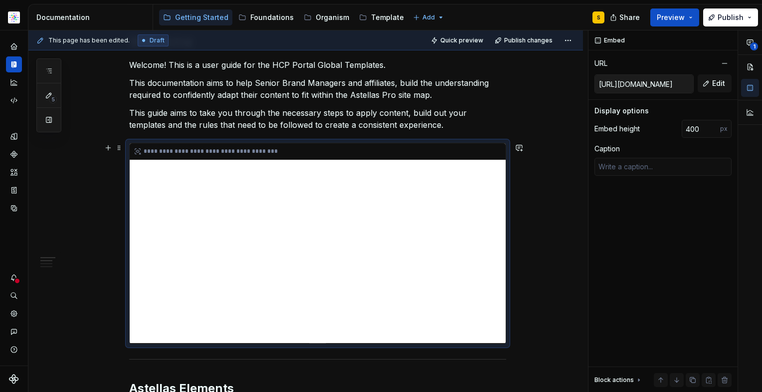
scroll to position [163, 0]
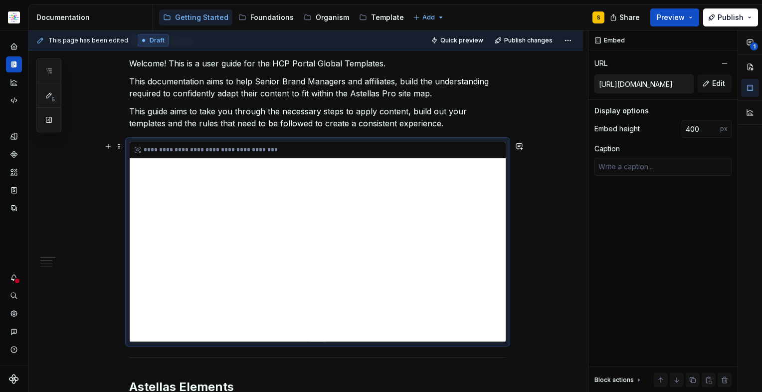
click at [216, 220] on div "**********" at bounding box center [318, 242] width 376 height 200
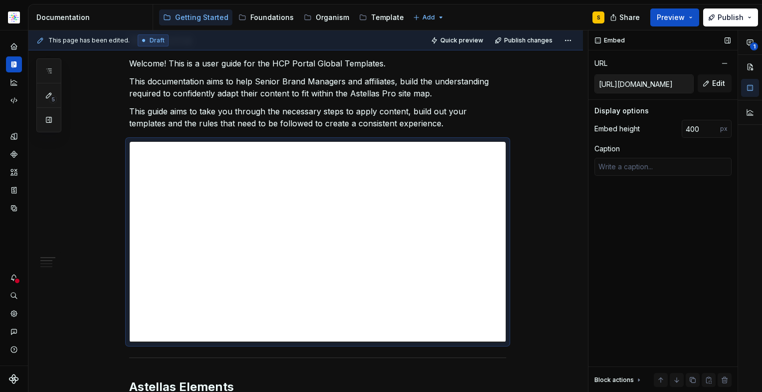
click at [637, 85] on input "[URL][DOMAIN_NAME]" at bounding box center [644, 84] width 98 height 18
click at [709, 83] on button "Edit" at bounding box center [715, 83] width 34 height 18
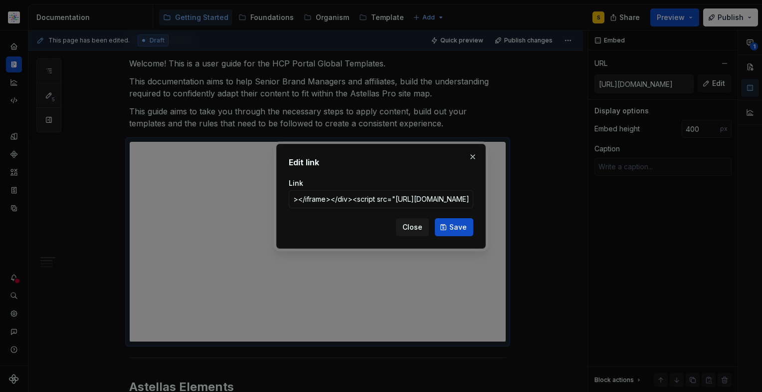
scroll to position [0, 0]
click at [451, 196] on input "<div style="padding:56.25% 0 0 0;position:relative;"><iframe src="[URL][DOMAIN_…" at bounding box center [381, 199] width 185 height 18
click at [341, 201] on input "<div style="padding:56.25% 0 0 0;position:relative;"><iframe src="[URL][DOMAIN_…" at bounding box center [381, 199] width 185 height 18
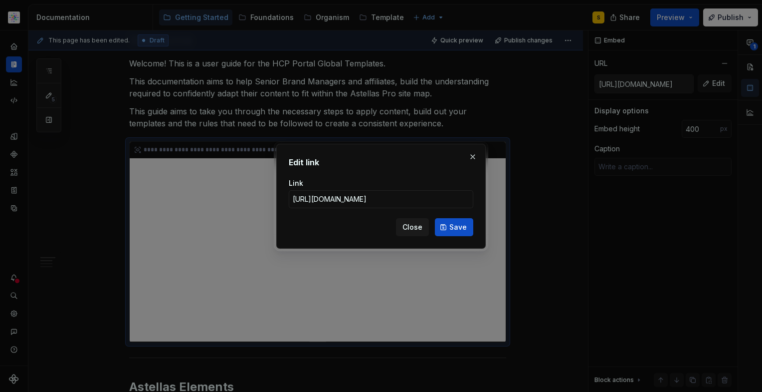
click at [452, 226] on span "Save" at bounding box center [457, 227] width 17 height 10
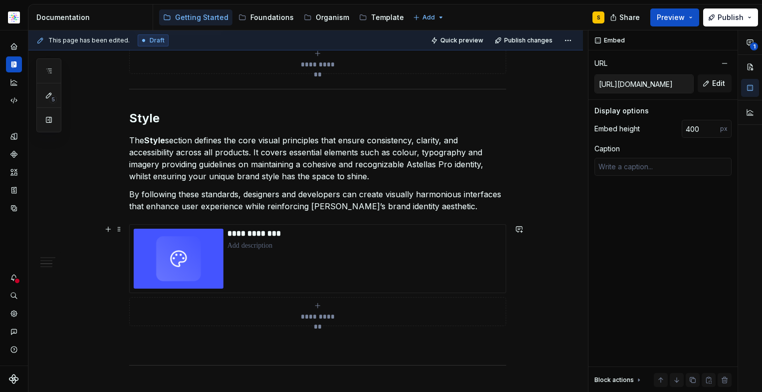
scroll to position [676, 0]
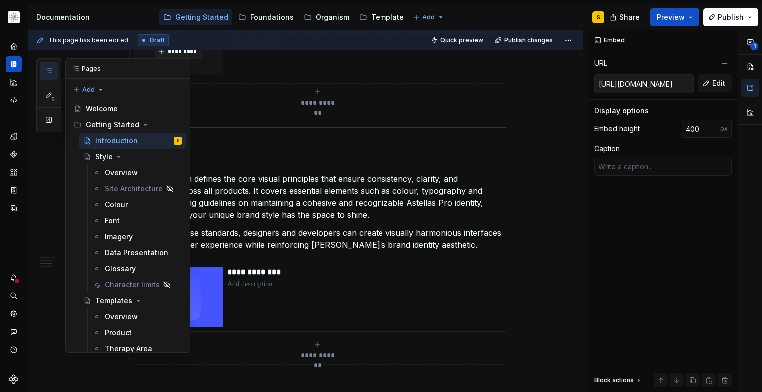
click at [49, 70] on icon "button" at bounding box center [49, 71] width 8 height 8
click at [116, 171] on div "Overview" at bounding box center [121, 173] width 33 height 10
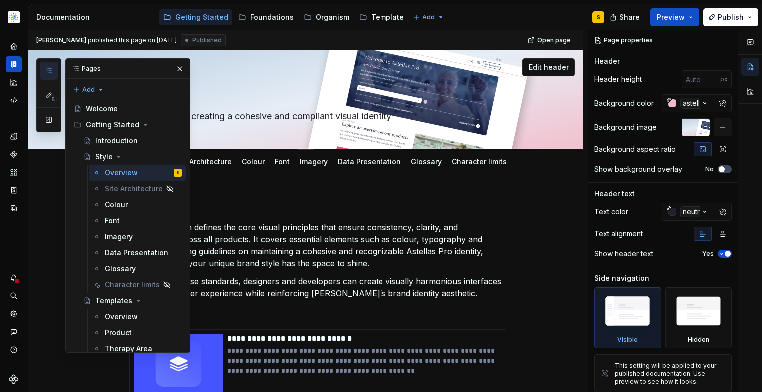
click at [176, 69] on button "button" at bounding box center [180, 69] width 14 height 14
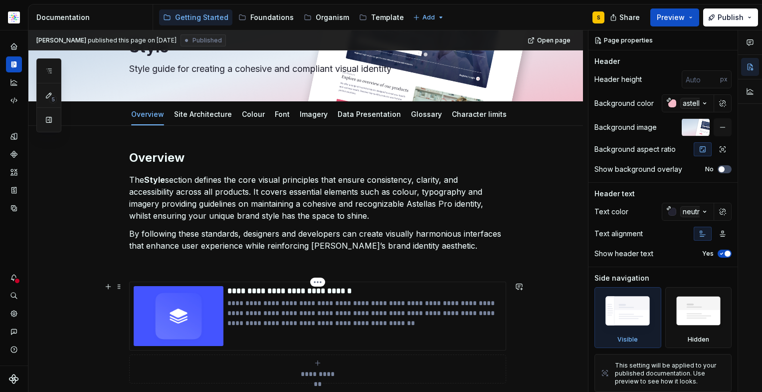
scroll to position [86, 0]
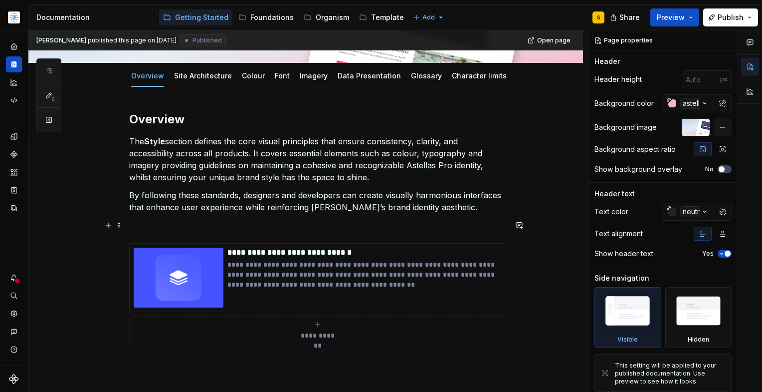
click at [134, 223] on p at bounding box center [317, 225] width 377 height 12
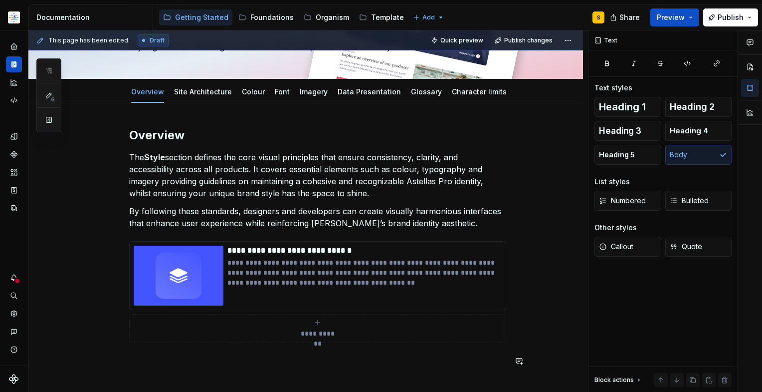
scroll to position [48, 0]
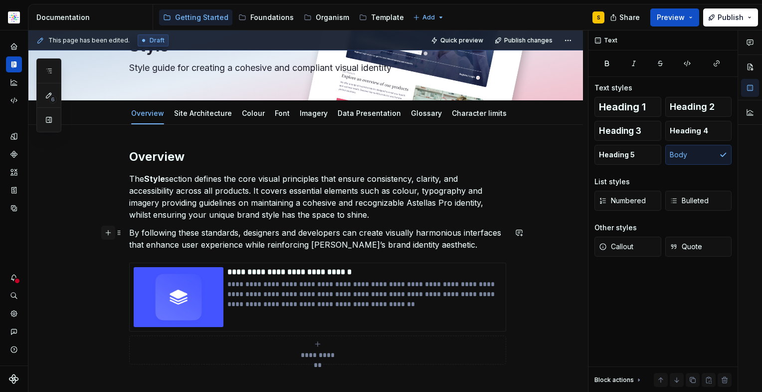
click at [104, 231] on button "button" at bounding box center [108, 232] width 14 height 14
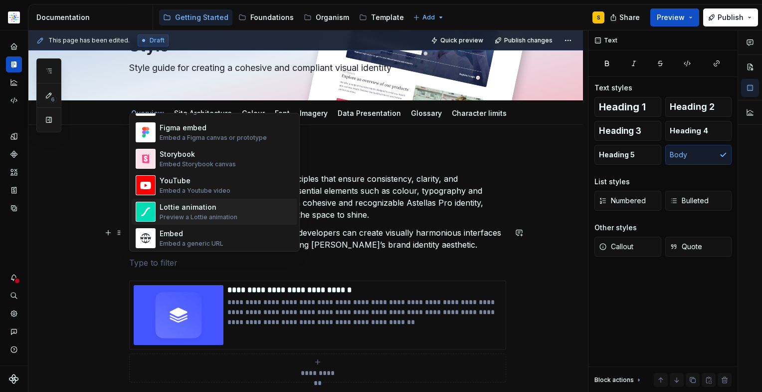
scroll to position [491, 0]
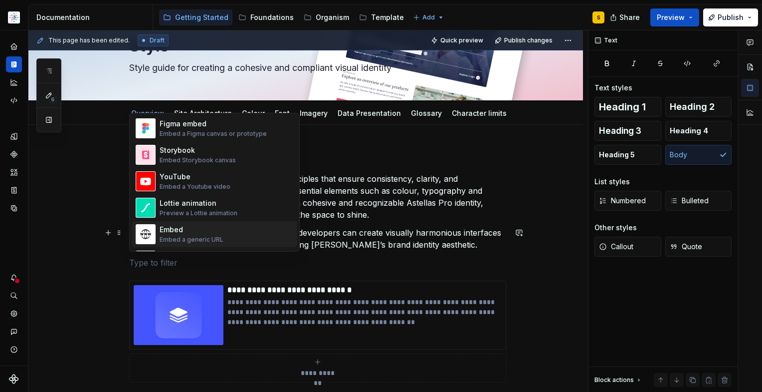
click at [185, 231] on div "Embed" at bounding box center [192, 229] width 64 height 10
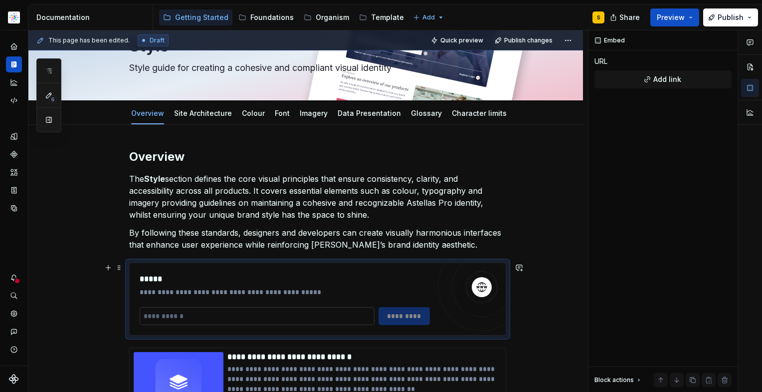
click at [221, 318] on input "text" at bounding box center [257, 316] width 235 height 18
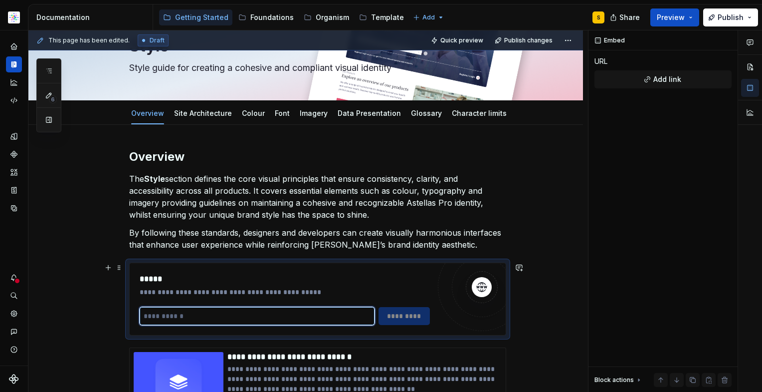
paste input "**********"
click at [144, 316] on input "**********" at bounding box center [257, 316] width 235 height 18
drag, startPoint x: 368, startPoint y: 317, endPoint x: 365, endPoint y: 324, distance: 7.8
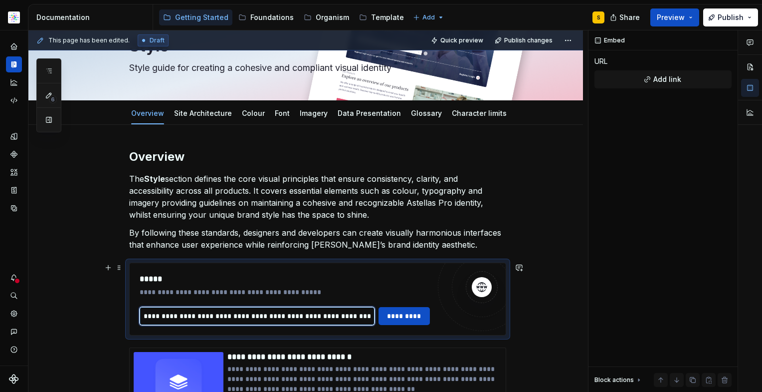
click at [368, 317] on input "**********" at bounding box center [257, 316] width 235 height 18
paste input "text"
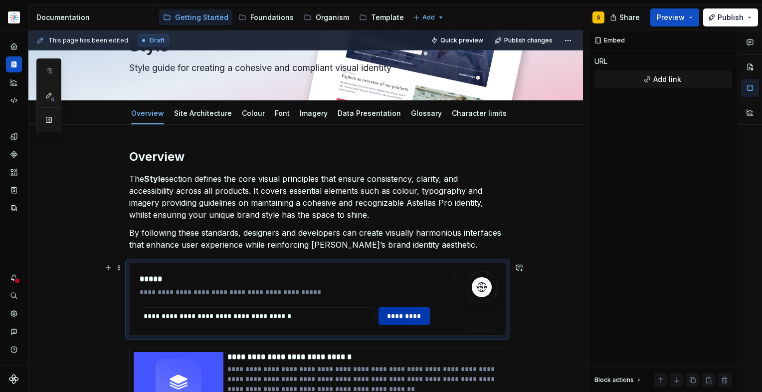
click at [398, 317] on span "*********" at bounding box center [404, 316] width 39 height 10
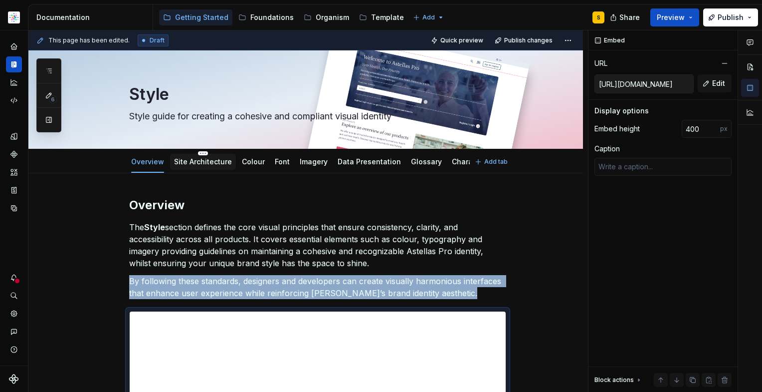
click at [217, 163] on link "Site Architecture" at bounding box center [203, 161] width 58 height 8
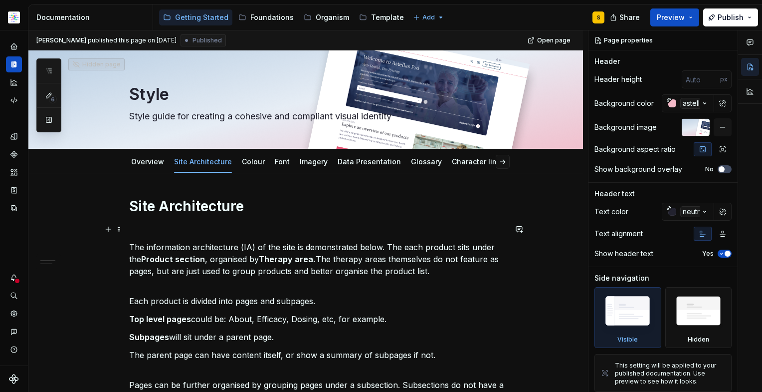
click at [251, 223] on p at bounding box center [317, 229] width 377 height 12
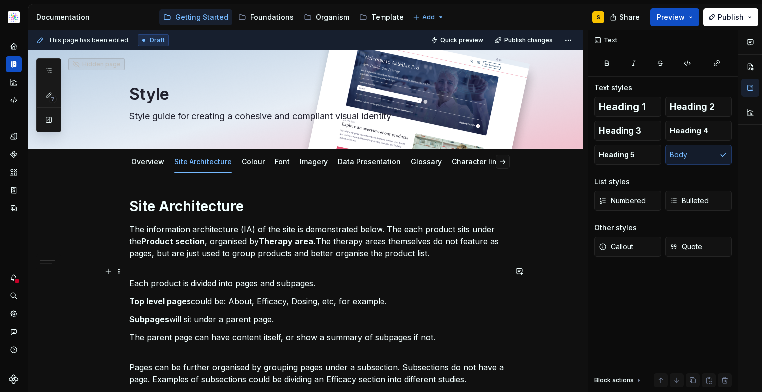
click at [183, 269] on p "Each product is divided into pages and subpages." at bounding box center [317, 277] width 377 height 24
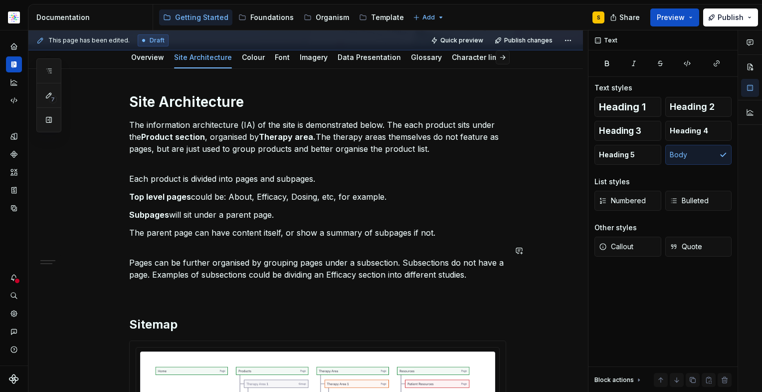
scroll to position [106, 0]
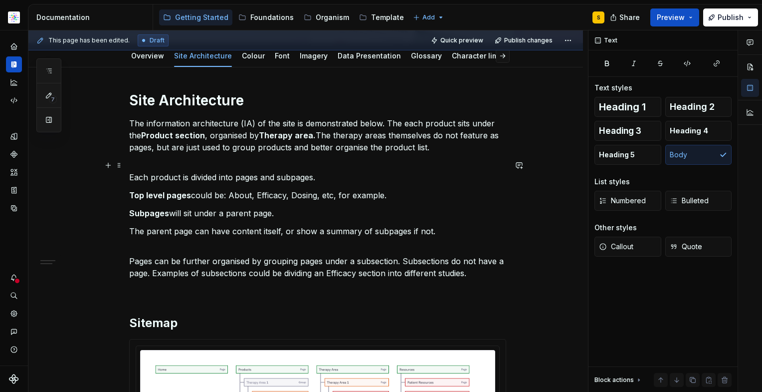
drag, startPoint x: 322, startPoint y: 175, endPoint x: 336, endPoint y: 178, distance: 14.9
click at [322, 174] on p "Each product is divided into pages and subpages." at bounding box center [317, 171] width 377 height 24
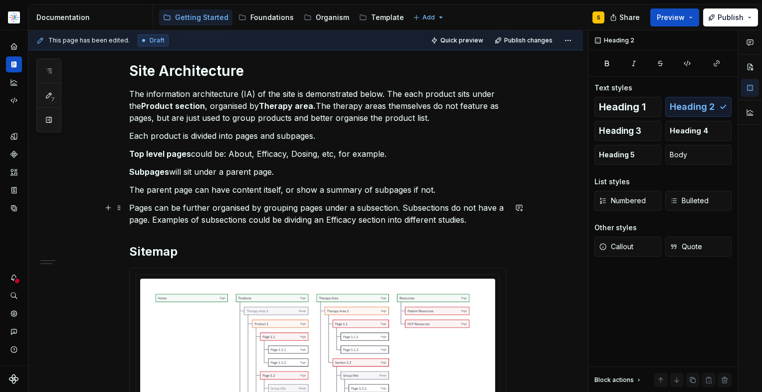
scroll to position [134, 0]
click at [109, 208] on button "button" at bounding box center [108, 209] width 14 height 14
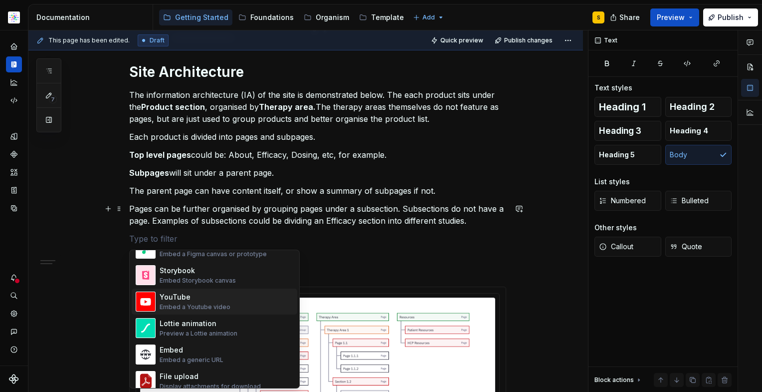
scroll to position [533, 0]
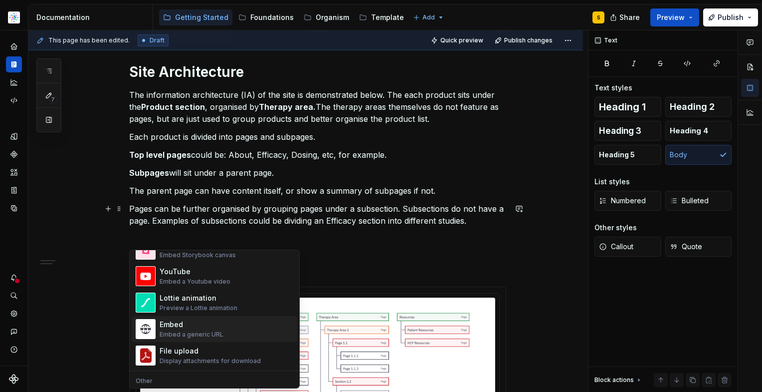
click at [176, 327] on div "Embed" at bounding box center [192, 324] width 64 height 10
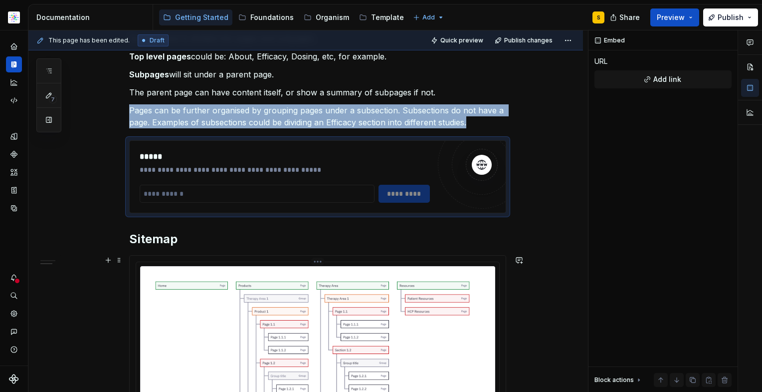
scroll to position [233, 0]
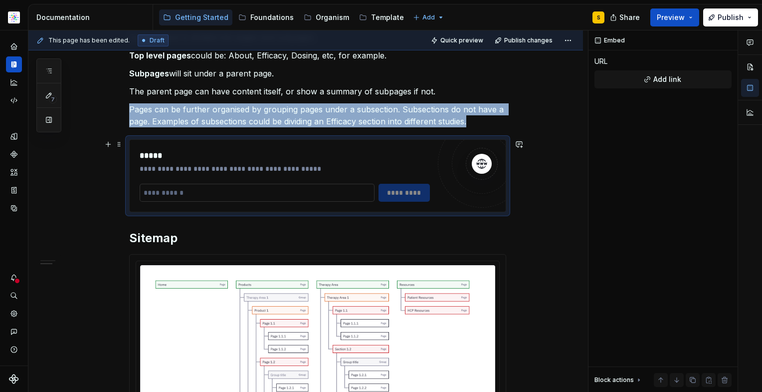
click at [190, 191] on input "text" at bounding box center [257, 193] width 235 height 18
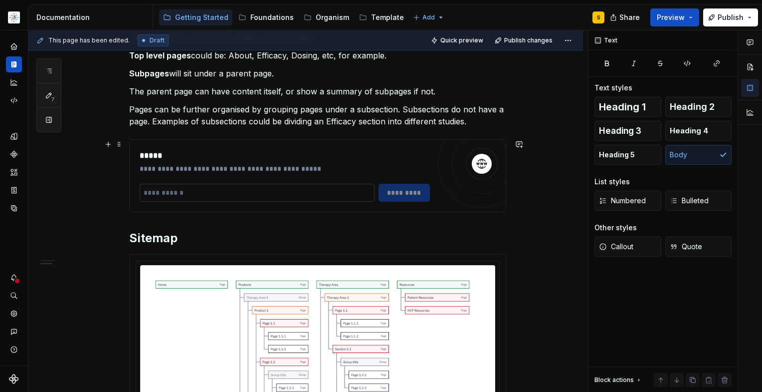
click at [182, 192] on input "text" at bounding box center [257, 193] width 235 height 18
click at [190, 197] on input "text" at bounding box center [257, 193] width 235 height 18
click at [191, 194] on input "text" at bounding box center [257, 193] width 235 height 18
click at [191, 193] on input "text" at bounding box center [257, 193] width 235 height 18
click at [219, 111] on p "Pages can be further organised by grouping pages under a subsection. Subsection…" at bounding box center [317, 115] width 377 height 24
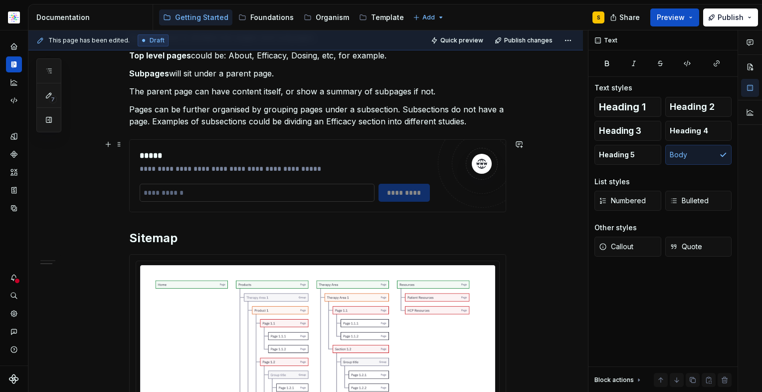
click at [186, 193] on input "text" at bounding box center [257, 193] width 235 height 18
click at [190, 192] on input "text" at bounding box center [257, 193] width 235 height 18
click at [217, 244] on h2 "Sitemap" at bounding box center [317, 238] width 377 height 16
click at [380, 157] on div "*****" at bounding box center [285, 156] width 290 height 12
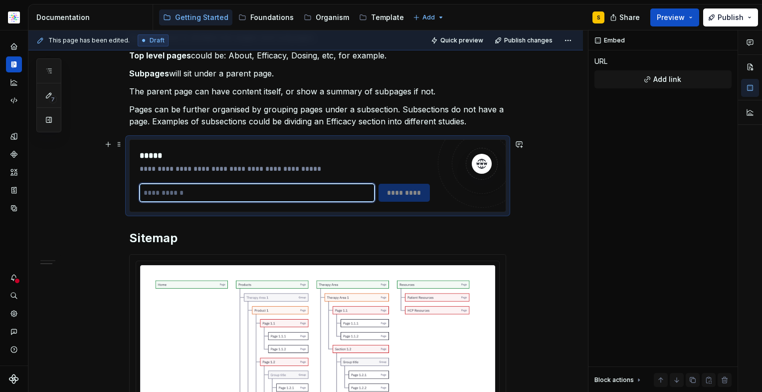
paste input "**********"
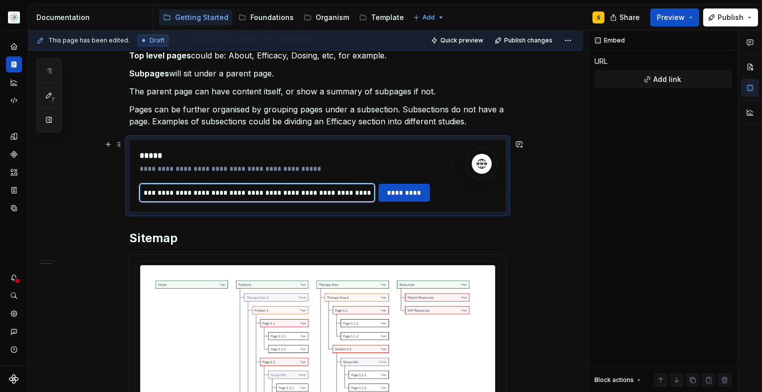
scroll to position [0, 0]
click at [367, 191] on input "**********" at bounding box center [257, 193] width 235 height 18
paste input "text"
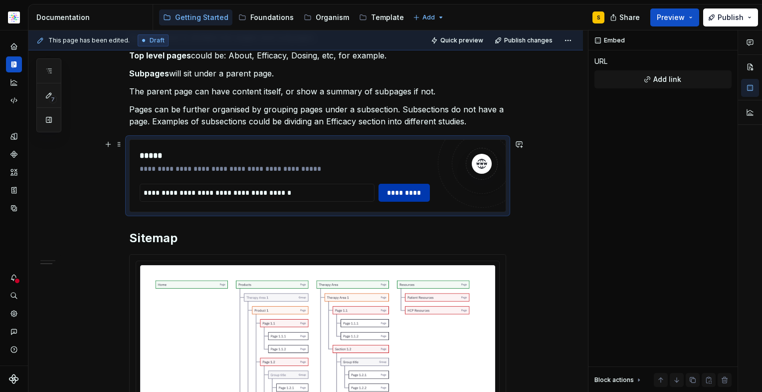
click at [407, 195] on span "*********" at bounding box center [404, 193] width 39 height 10
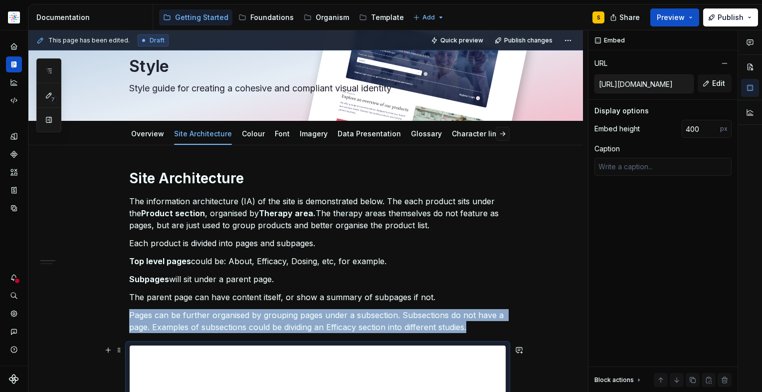
scroll to position [16, 0]
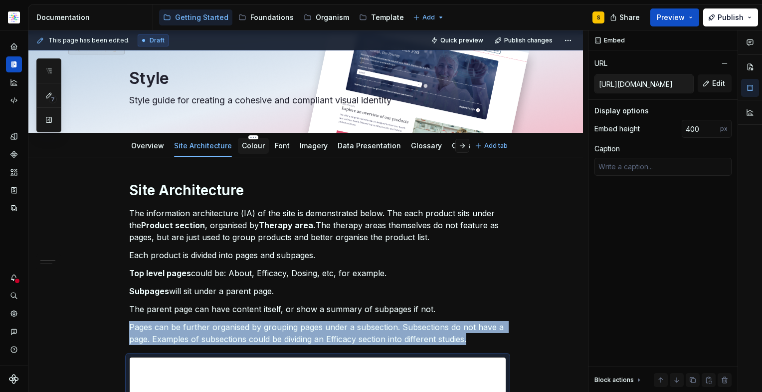
click at [249, 147] on link "Colour" at bounding box center [253, 145] width 23 height 8
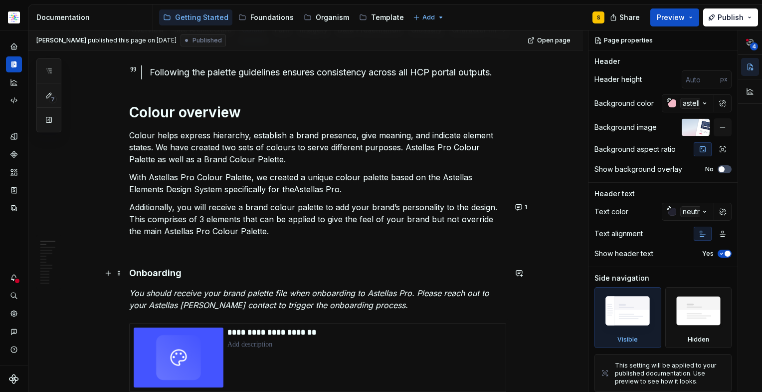
scroll to position [134, 0]
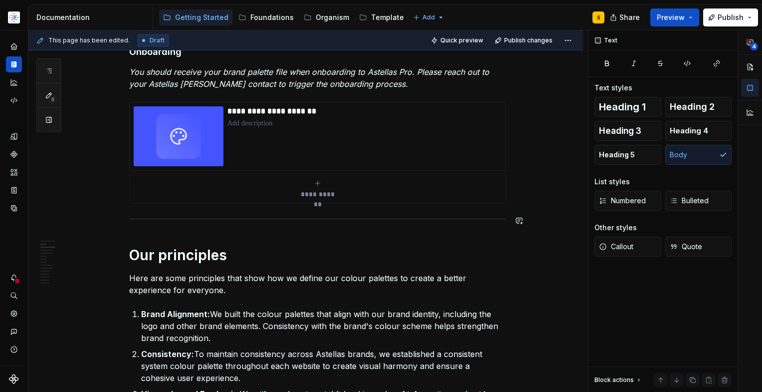
scroll to position [335, 0]
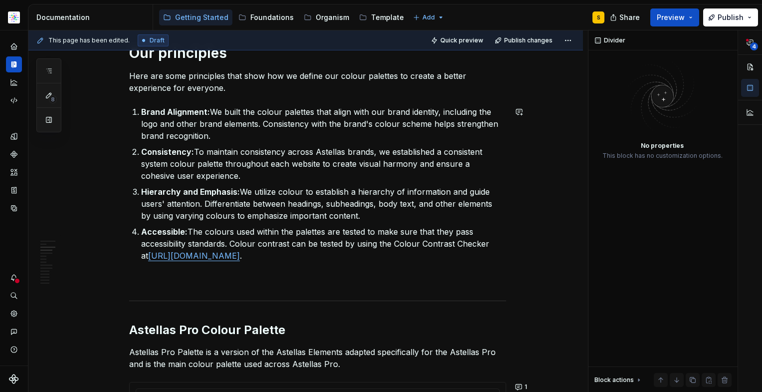
scroll to position [587, 0]
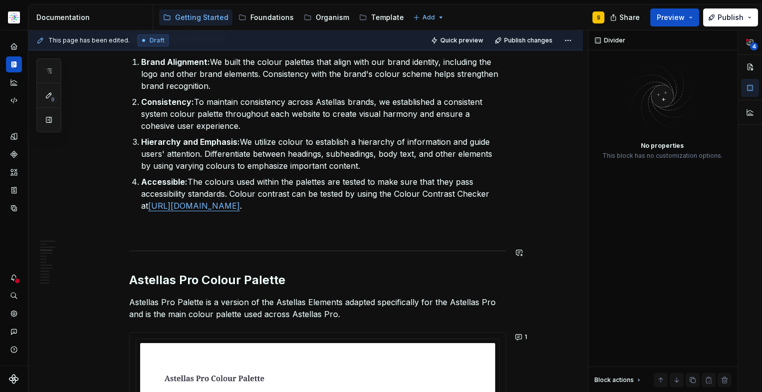
click at [280, 234] on p at bounding box center [317, 229] width 377 height 12
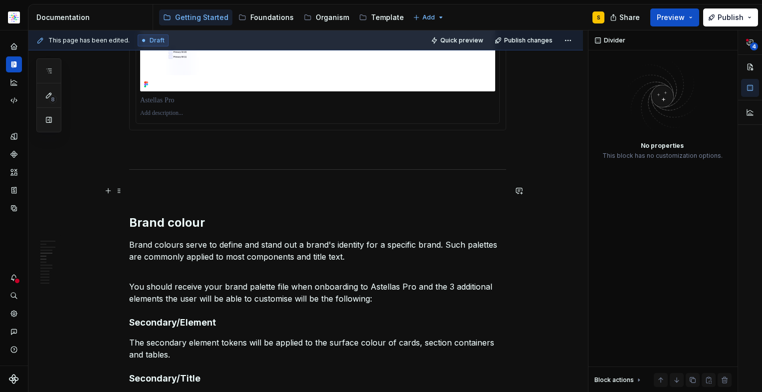
scroll to position [1992, 0]
click at [181, 150] on p at bounding box center [317, 148] width 377 height 12
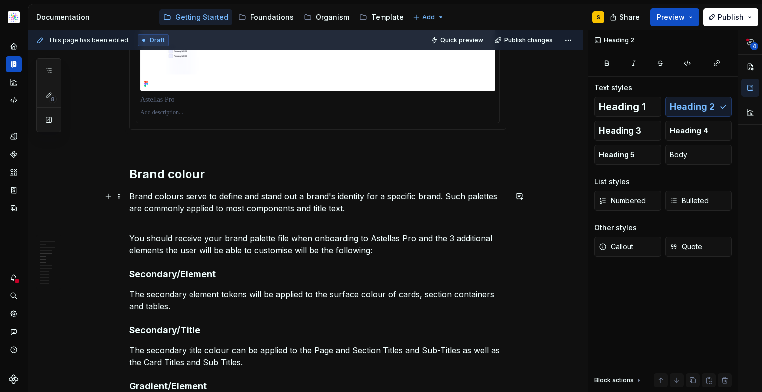
click at [275, 222] on p "Brand colours serve to define and stand out a brand's identity for a specific b…" at bounding box center [317, 208] width 377 height 36
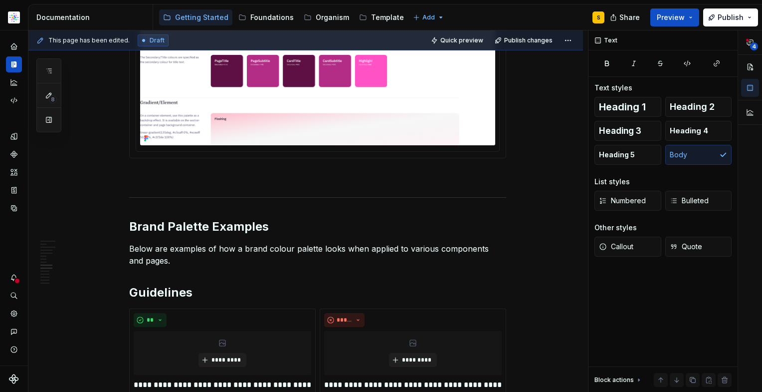
scroll to position [2517, 0]
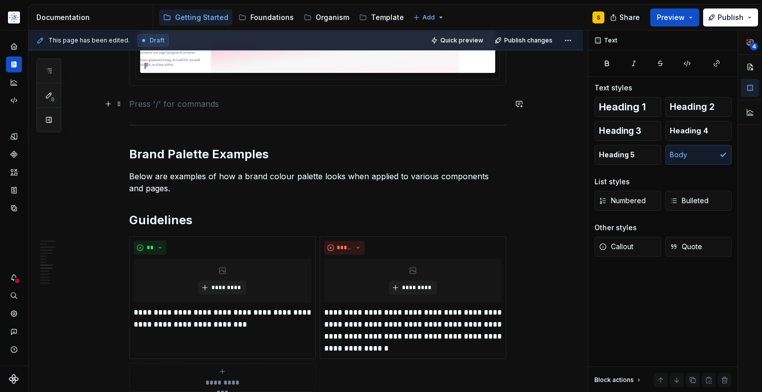
click at [177, 98] on p at bounding box center [317, 104] width 377 height 12
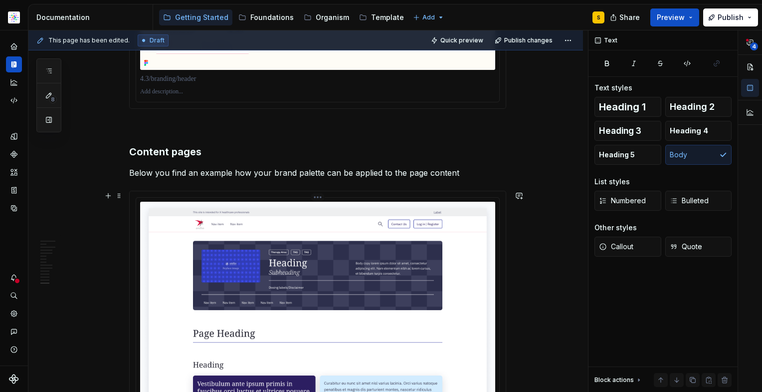
scroll to position [3983, 0]
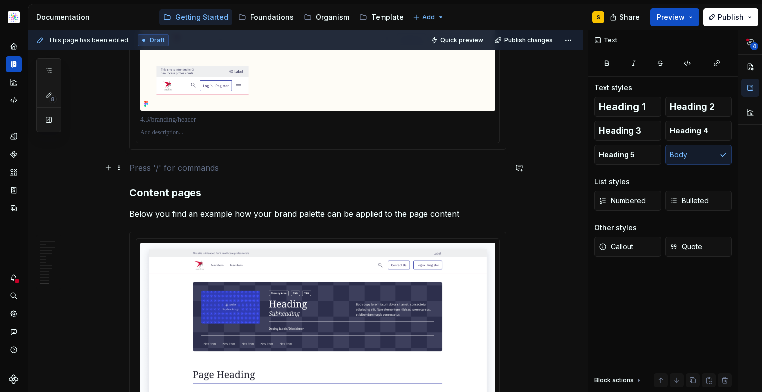
click at [196, 170] on p at bounding box center [317, 168] width 377 height 12
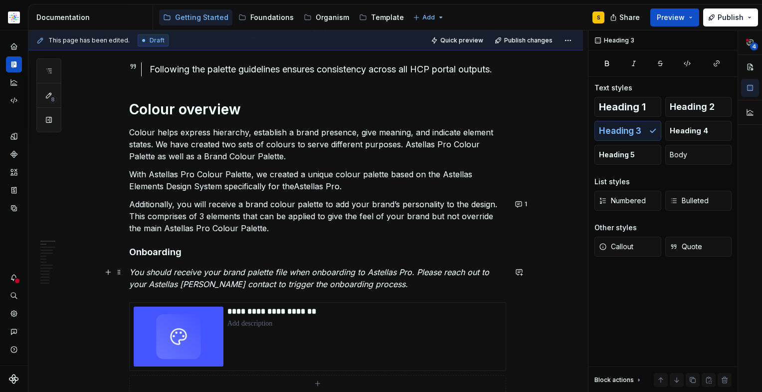
scroll to position [136, 0]
click at [284, 223] on p "Additionally, you will receive a brand colour palette to add your brand’s perso…" at bounding box center [317, 215] width 377 height 36
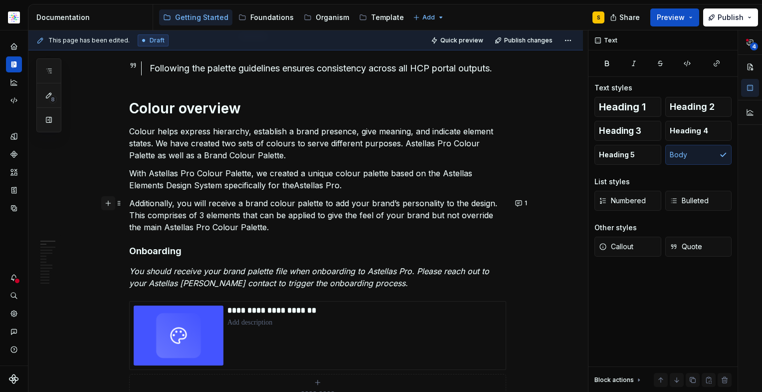
click at [109, 201] on button "button" at bounding box center [108, 203] width 14 height 14
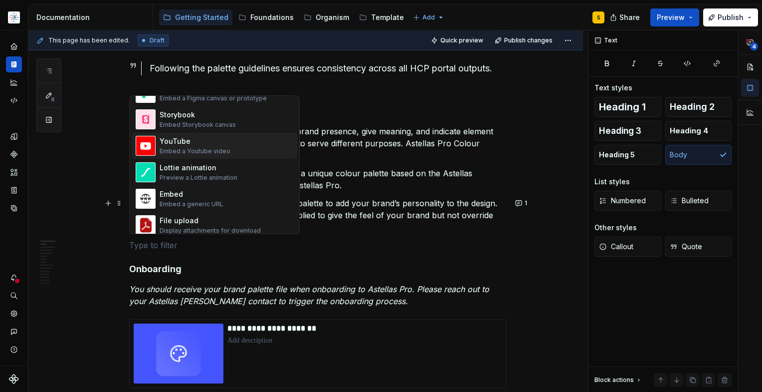
scroll to position [511, 0]
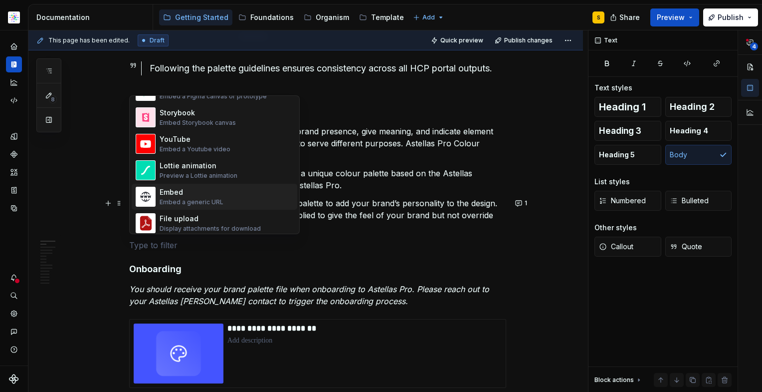
click at [185, 197] on div "Embed" at bounding box center [192, 192] width 64 height 10
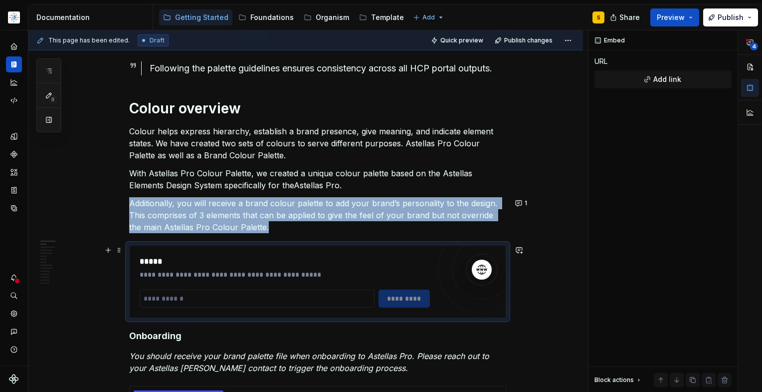
click at [182, 254] on div "**********" at bounding box center [318, 281] width 376 height 72
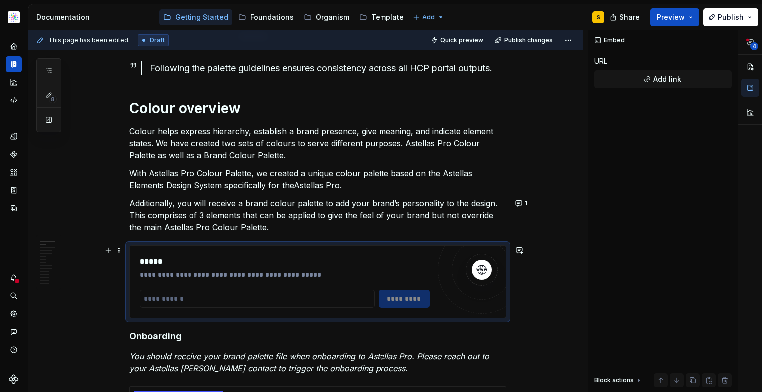
click at [480, 250] on div at bounding box center [482, 269] width 60 height 60
click at [477, 217] on p "Additionally, you will receive a brand colour palette to add your brand’s perso…" at bounding box center [317, 215] width 377 height 36
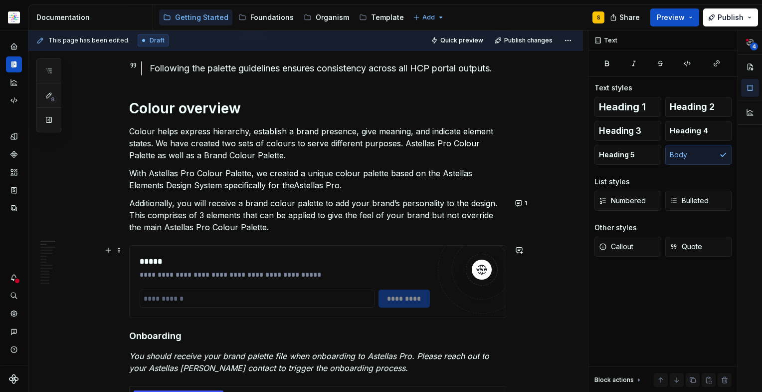
click at [467, 248] on div at bounding box center [482, 269] width 60 height 60
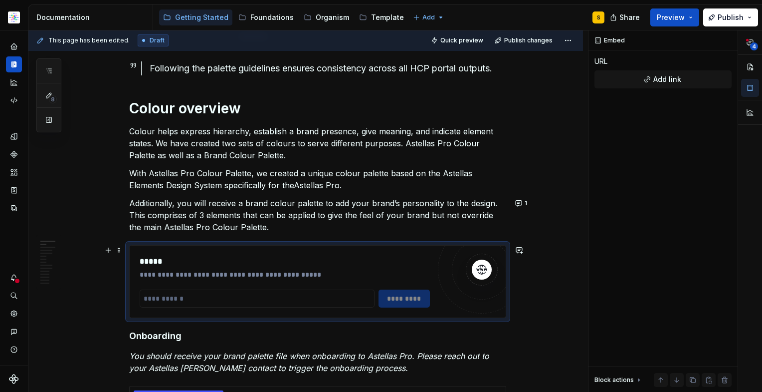
click at [133, 259] on div "**********" at bounding box center [318, 281] width 376 height 72
click at [160, 214] on p "Additionally, you will receive a brand colour palette to add your brand’s perso…" at bounding box center [317, 215] width 377 height 36
click at [195, 245] on div "**********" at bounding box center [317, 281] width 377 height 73
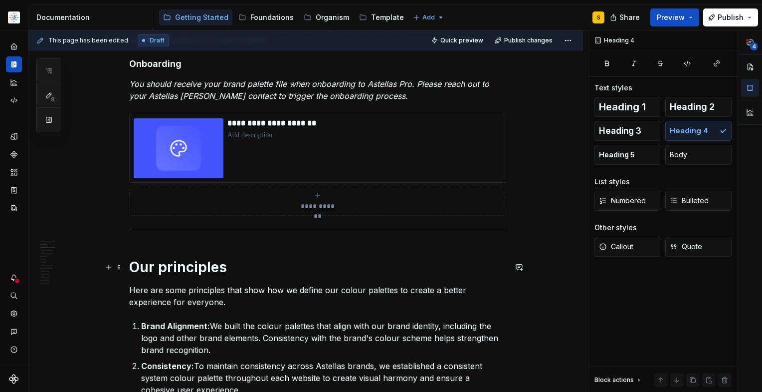
scroll to position [0, 0]
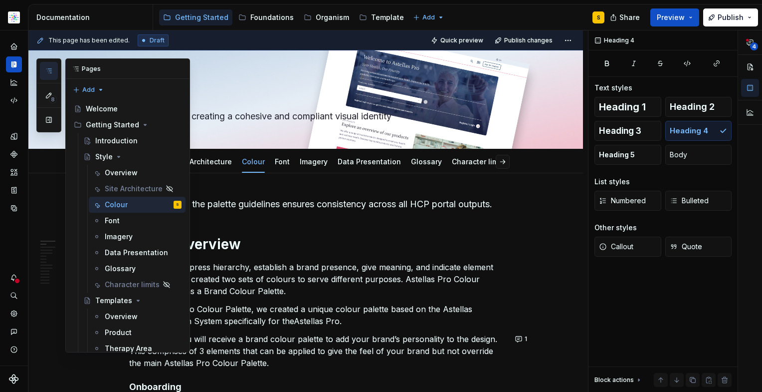
click at [49, 68] on icon "button" at bounding box center [49, 71] width 8 height 8
click at [261, 19] on div "Foundations" at bounding box center [271, 17] width 43 height 10
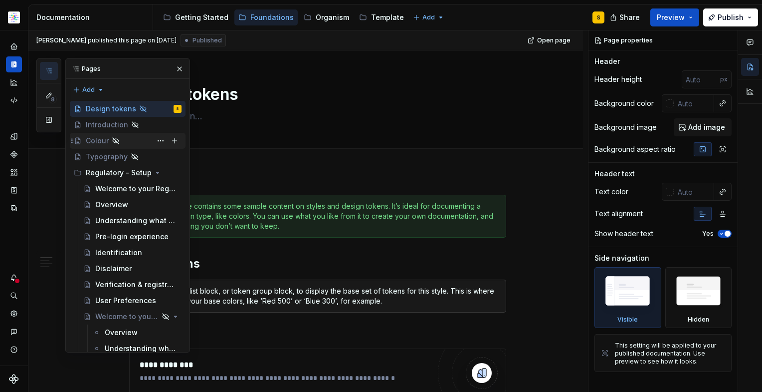
click at [98, 140] on div "Colour" at bounding box center [97, 141] width 23 height 10
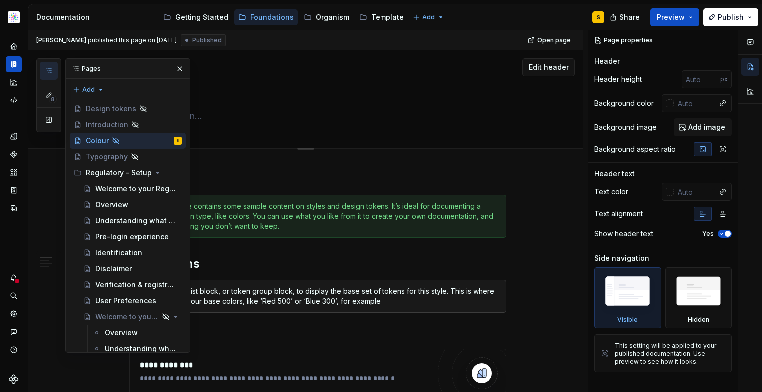
click at [175, 69] on button "button" at bounding box center [180, 69] width 14 height 14
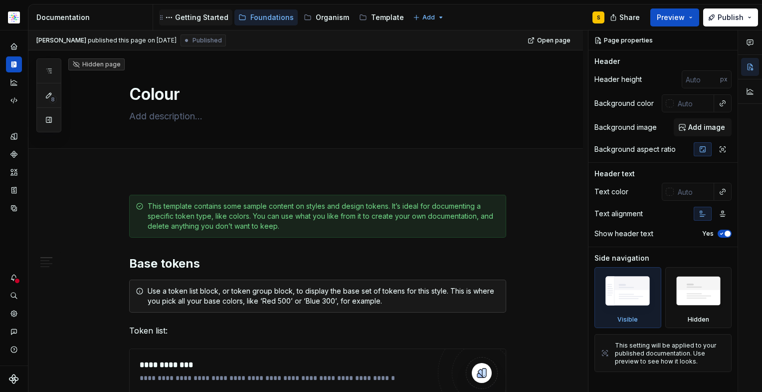
click at [214, 19] on div "Getting Started" at bounding box center [201, 17] width 53 height 10
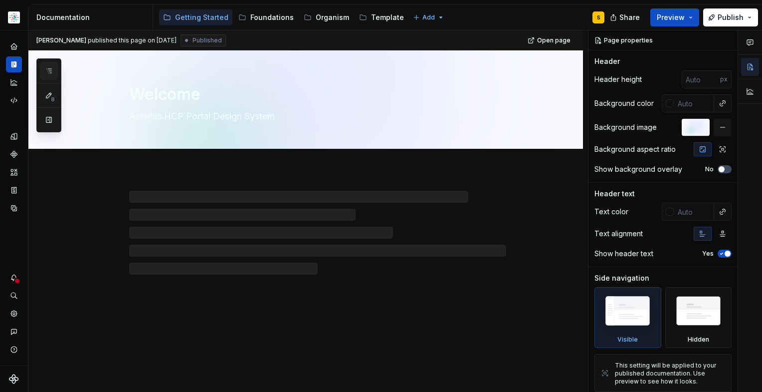
click at [51, 70] on icon "button" at bounding box center [49, 71] width 8 height 8
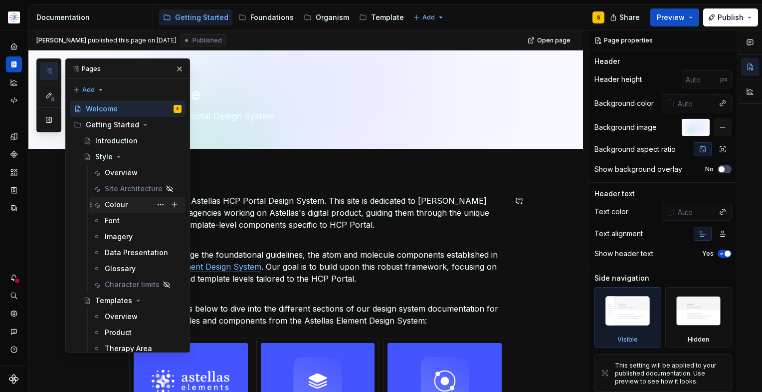
click at [121, 202] on div "Colour" at bounding box center [116, 205] width 23 height 10
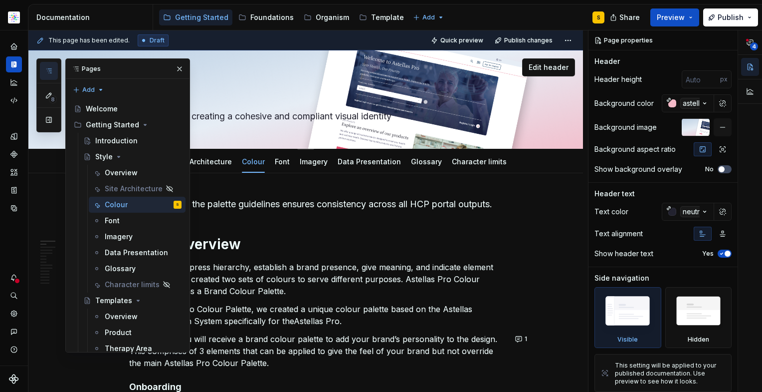
click at [173, 69] on button "button" at bounding box center [180, 69] width 14 height 14
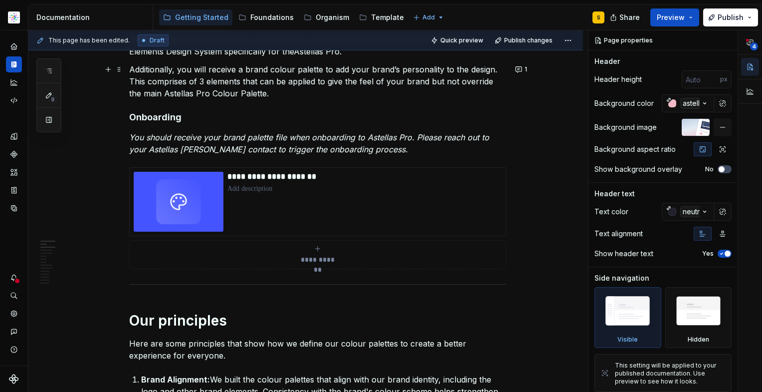
scroll to position [277, 0]
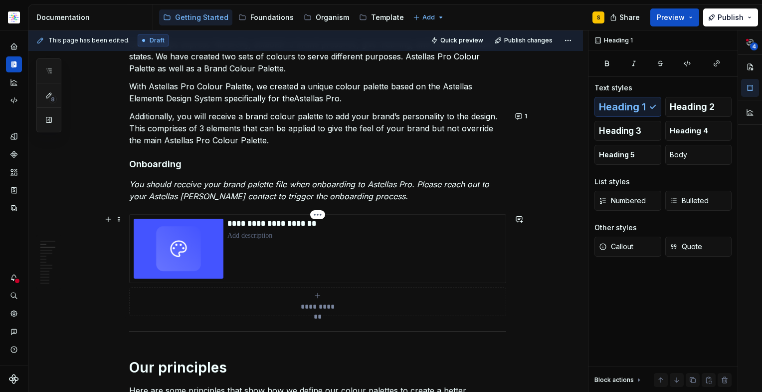
scroll to position [206, 0]
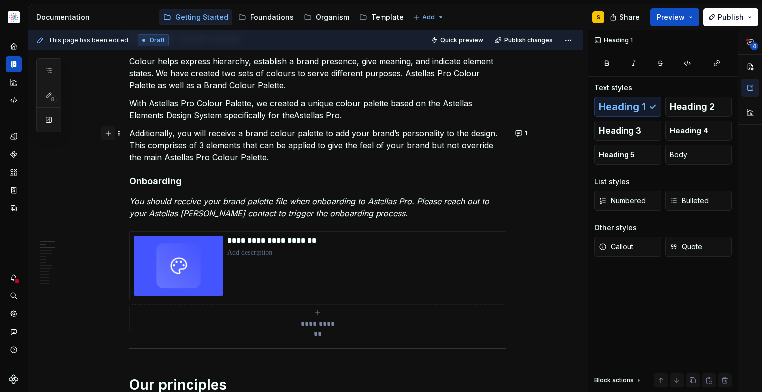
click at [108, 133] on button "button" at bounding box center [108, 133] width 14 height 14
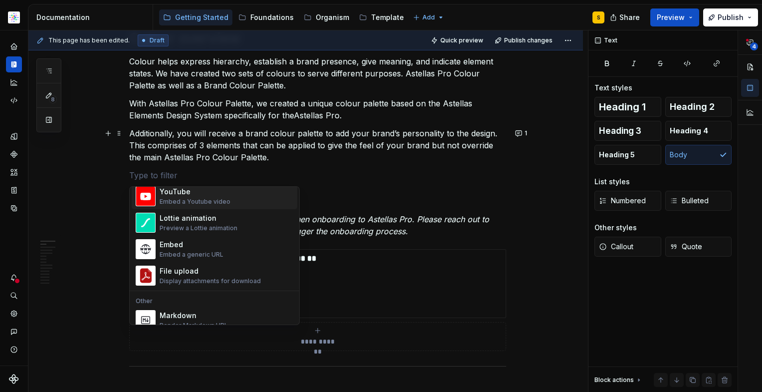
scroll to position [551, 0]
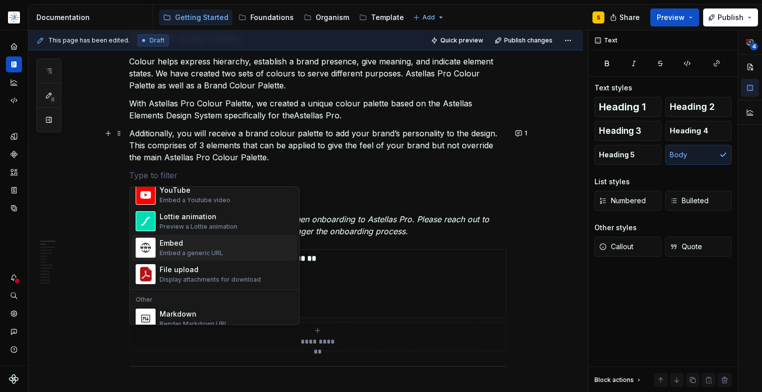
click at [168, 249] on div "Embed a generic URL" at bounding box center [192, 253] width 64 height 8
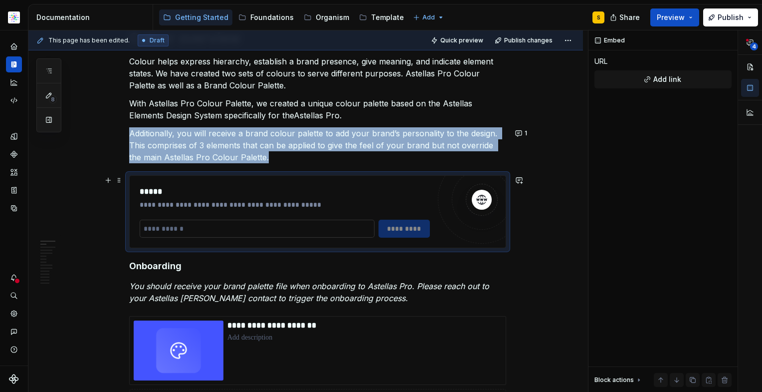
click at [207, 228] on input "text" at bounding box center [257, 229] width 235 height 18
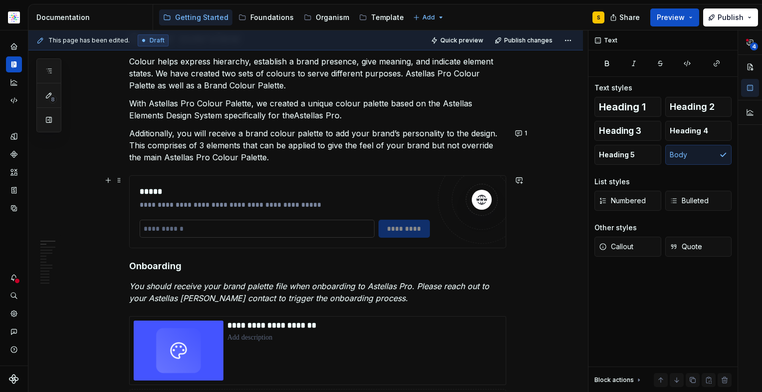
click at [190, 233] on input "text" at bounding box center [257, 229] width 235 height 18
click at [189, 228] on input "text" at bounding box center [257, 229] width 235 height 18
click at [197, 145] on p "Additionally, you will receive a brand colour palette to add your brand’s perso…" at bounding box center [317, 145] width 377 height 36
click at [196, 218] on div "**********" at bounding box center [285, 212] width 290 height 52
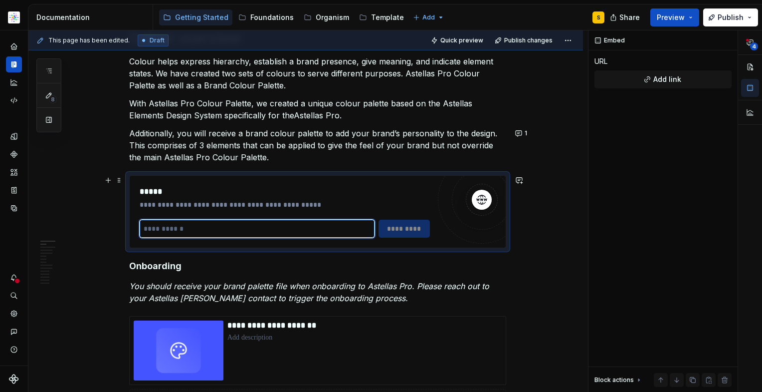
paste input "**********"
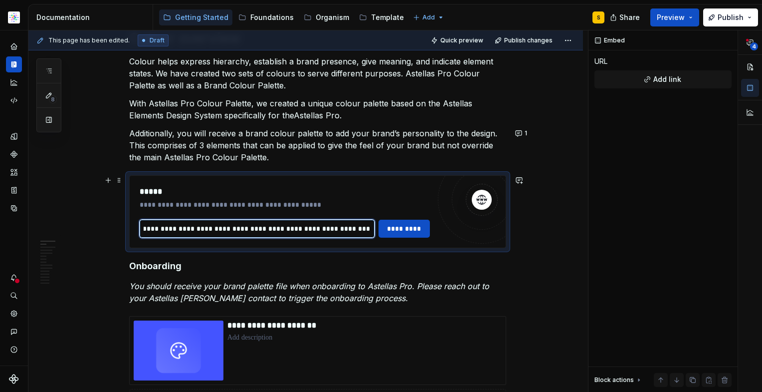
scroll to position [0, 253]
paste input "text"
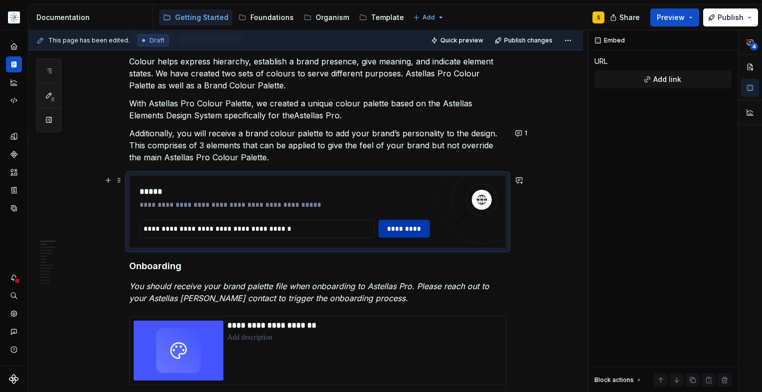
click at [401, 226] on span "*********" at bounding box center [404, 228] width 39 height 10
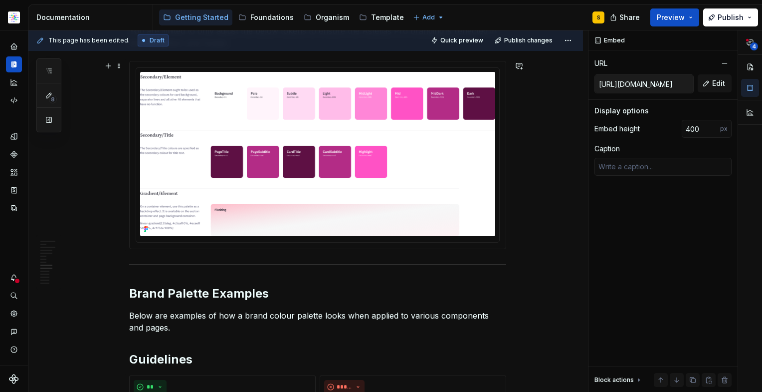
scroll to position [2630, 0]
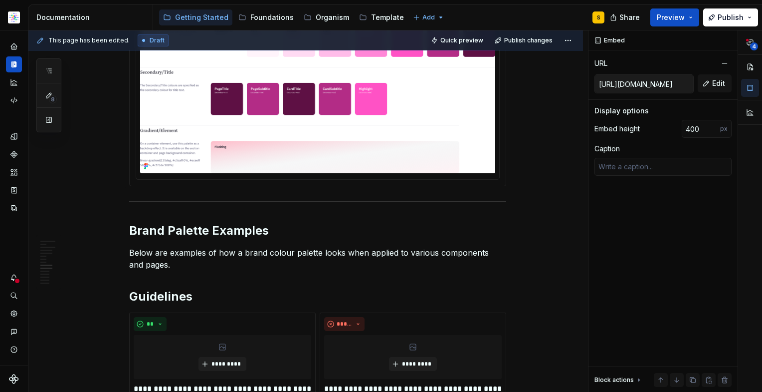
click at [155, 182] on div at bounding box center [318, 92] width 376 height 187
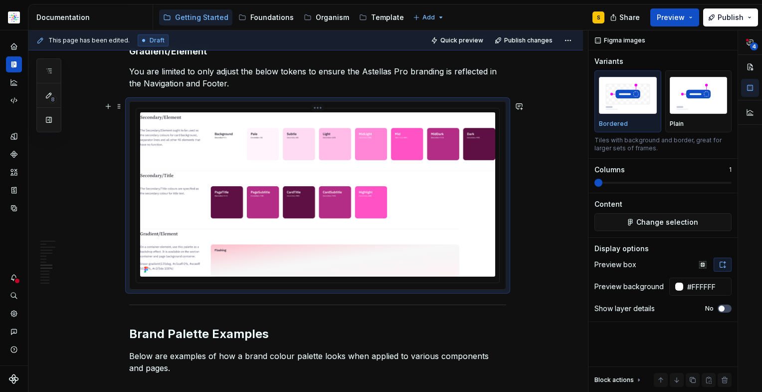
scroll to position [2500, 0]
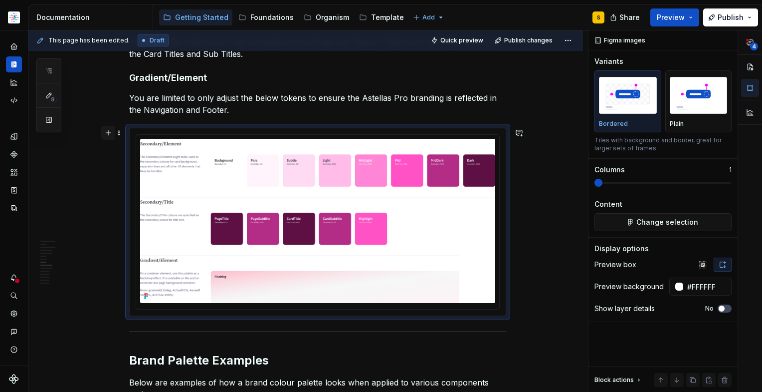
click at [107, 128] on button "button" at bounding box center [108, 133] width 14 height 14
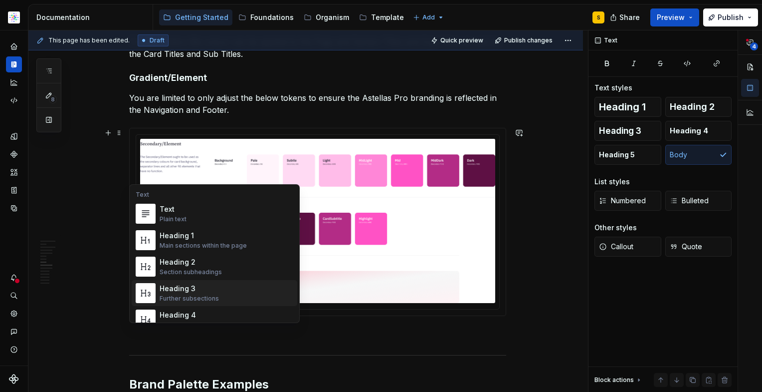
drag, startPoint x: 198, startPoint y: 294, endPoint x: 208, endPoint y: 289, distance: 11.2
click at [198, 291] on div "Heading 3 Further subsections" at bounding box center [189, 292] width 59 height 19
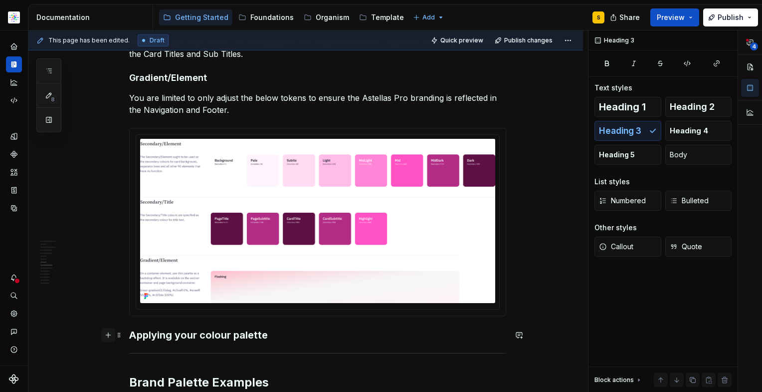
click at [107, 337] on button "button" at bounding box center [108, 335] width 14 height 14
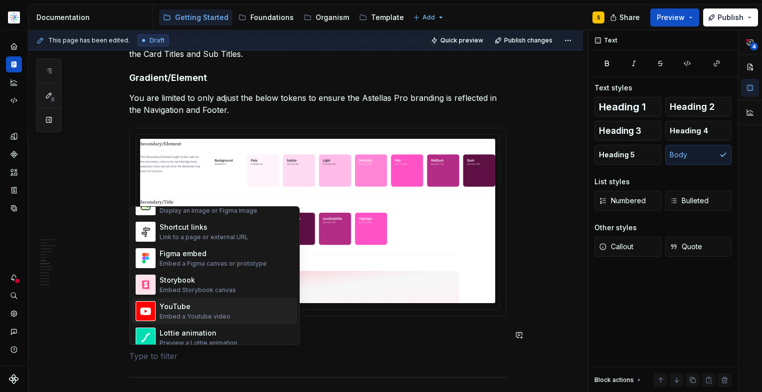
scroll to position [567, 0]
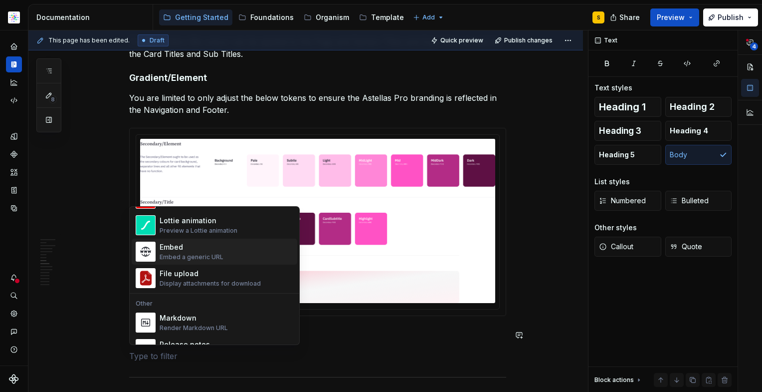
click at [188, 251] on div "Embed" at bounding box center [192, 247] width 64 height 10
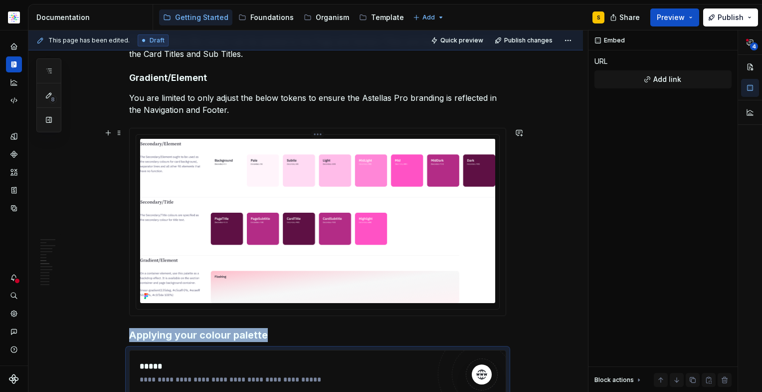
scroll to position [2531, 0]
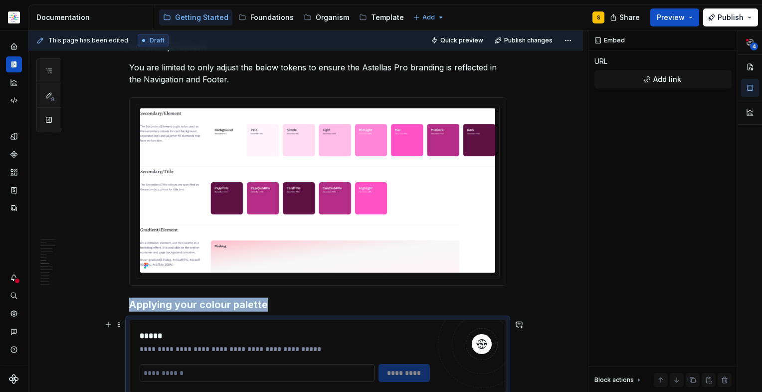
click at [192, 373] on input "text" at bounding box center [257, 373] width 235 height 18
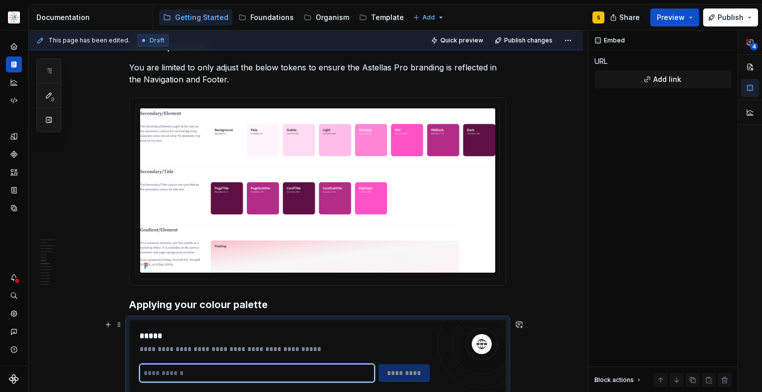
paste input "**********"
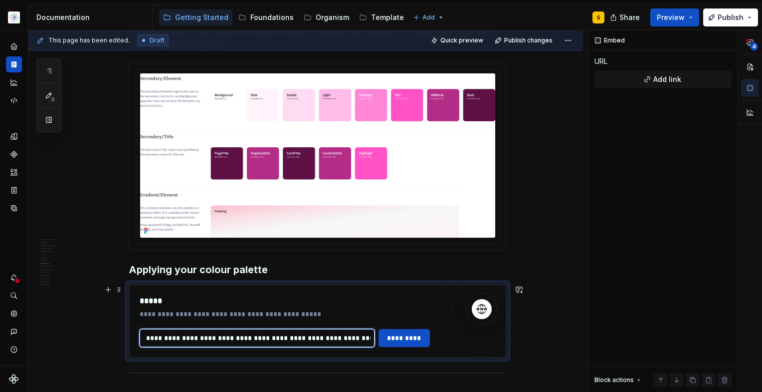
scroll to position [0, 0]
click at [367, 339] on input "**********" at bounding box center [257, 338] width 235 height 18
paste input "text"
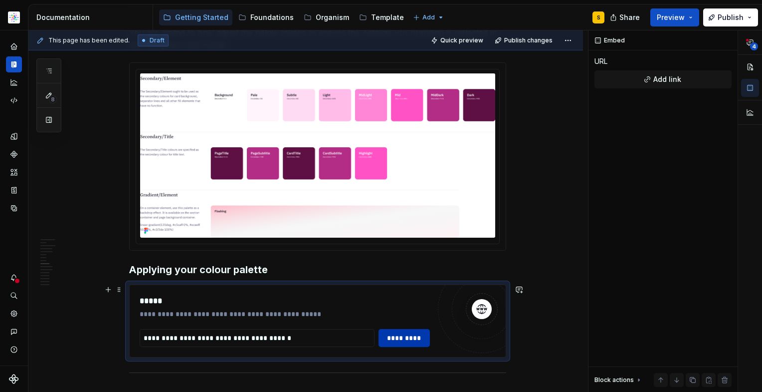
click at [414, 339] on span "*********" at bounding box center [404, 338] width 39 height 10
